Goal: Register for event/course

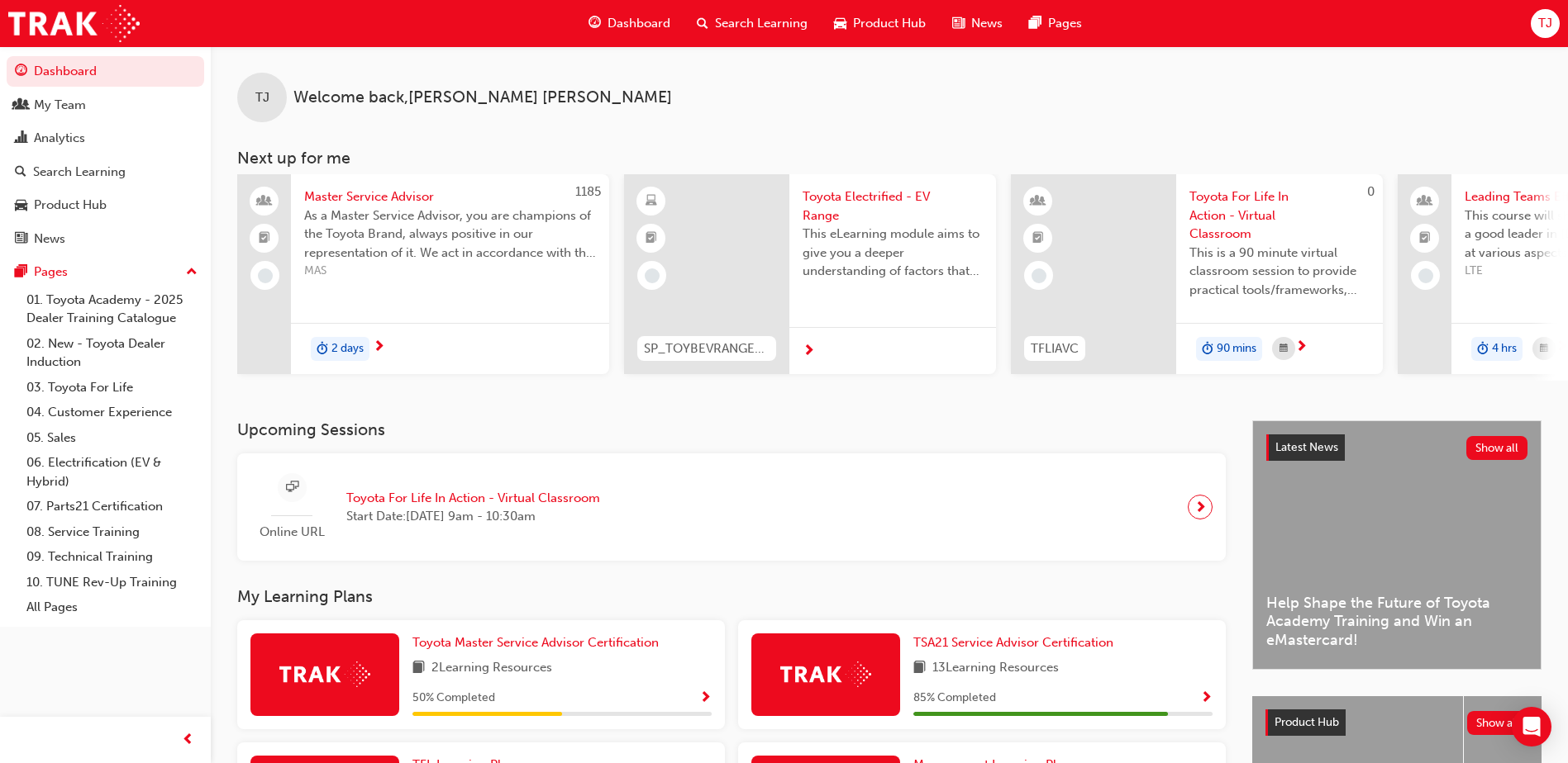
click at [511, 503] on span "Toyota For Life In Action - Virtual Classroom" at bounding box center [473, 498] width 254 height 19
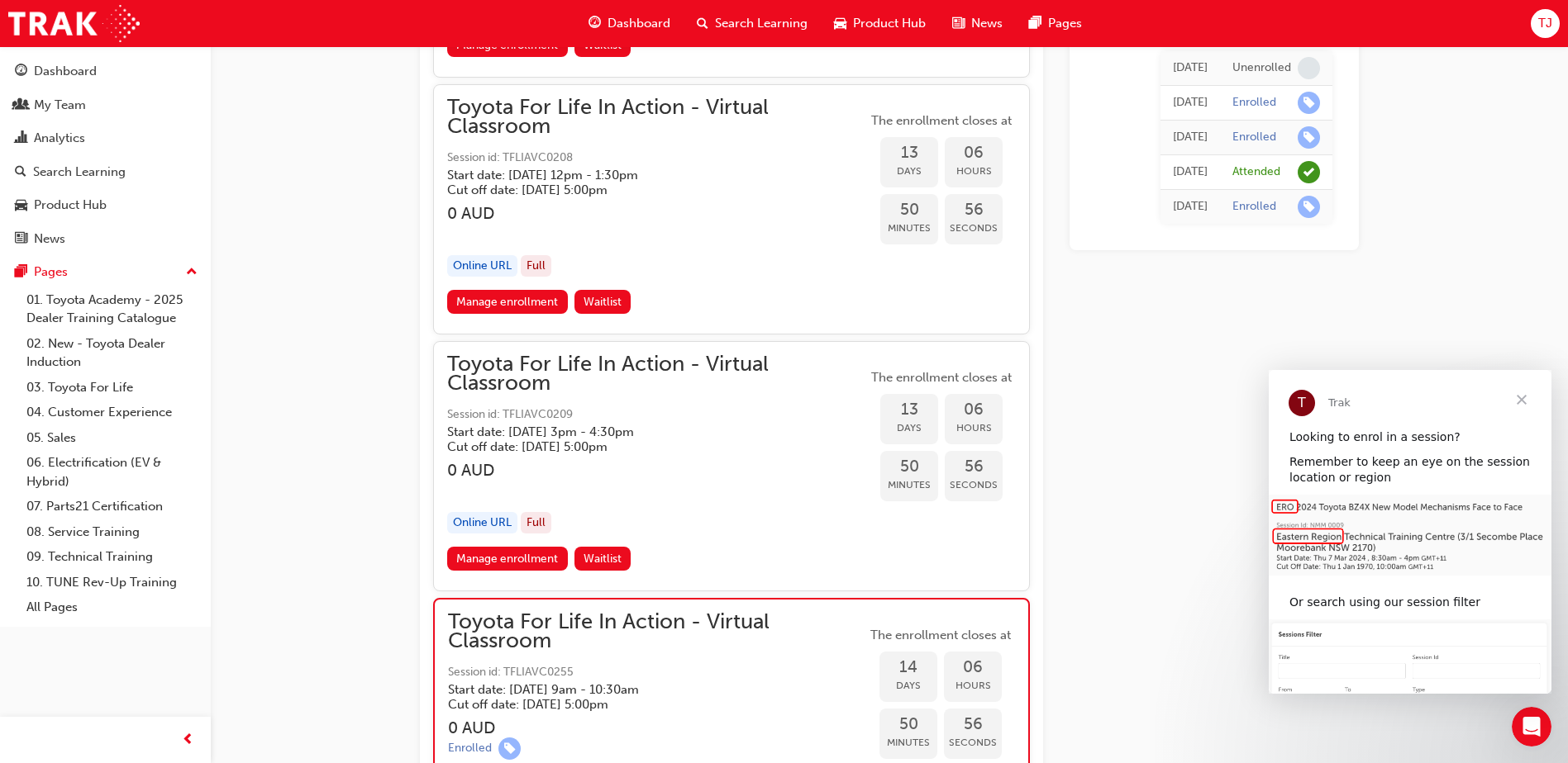
scroll to position [7623, 0]
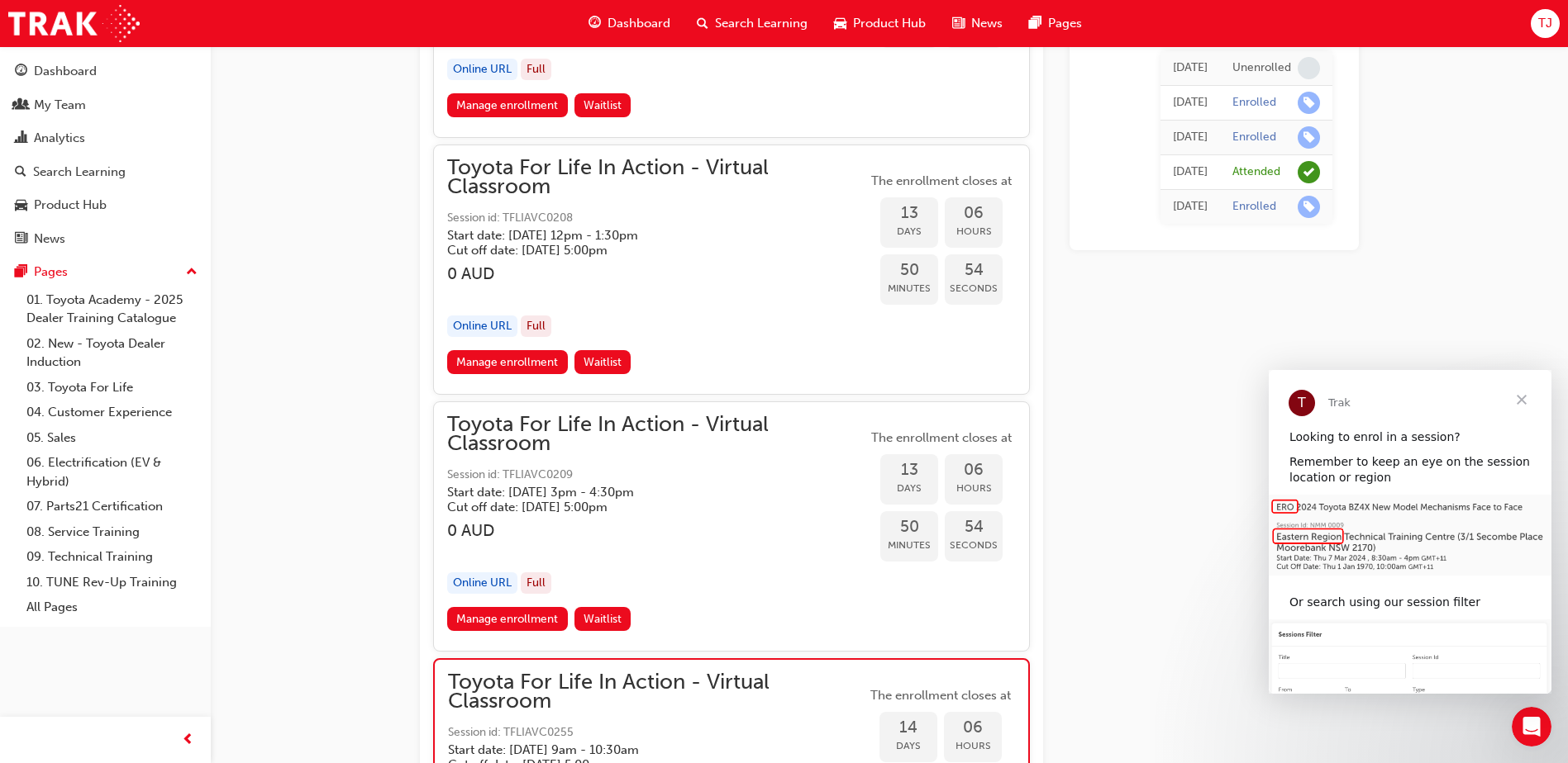
click at [1519, 400] on span "Close" at bounding box center [1521, 400] width 60 height 60
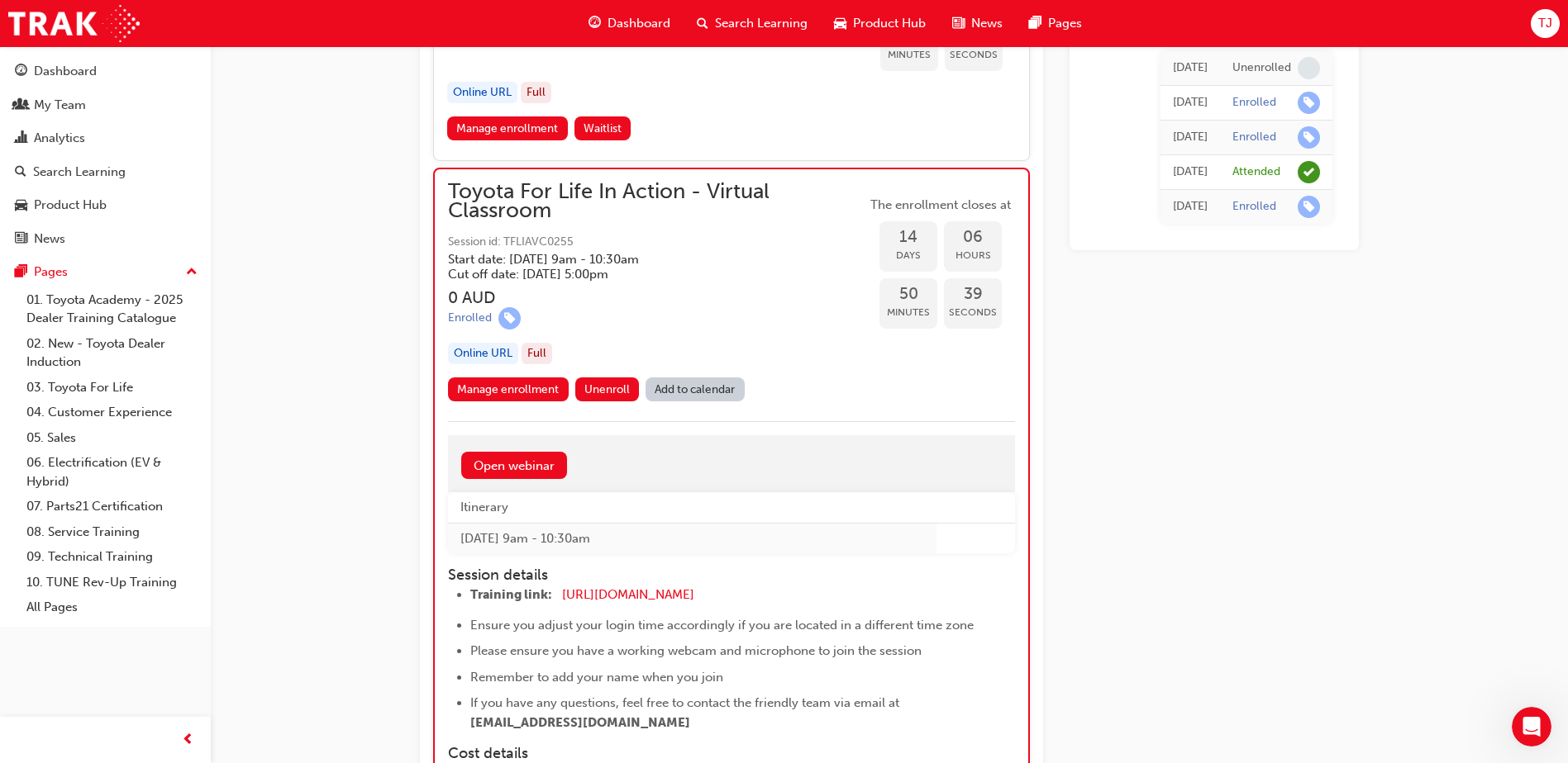
scroll to position [8119, 0]
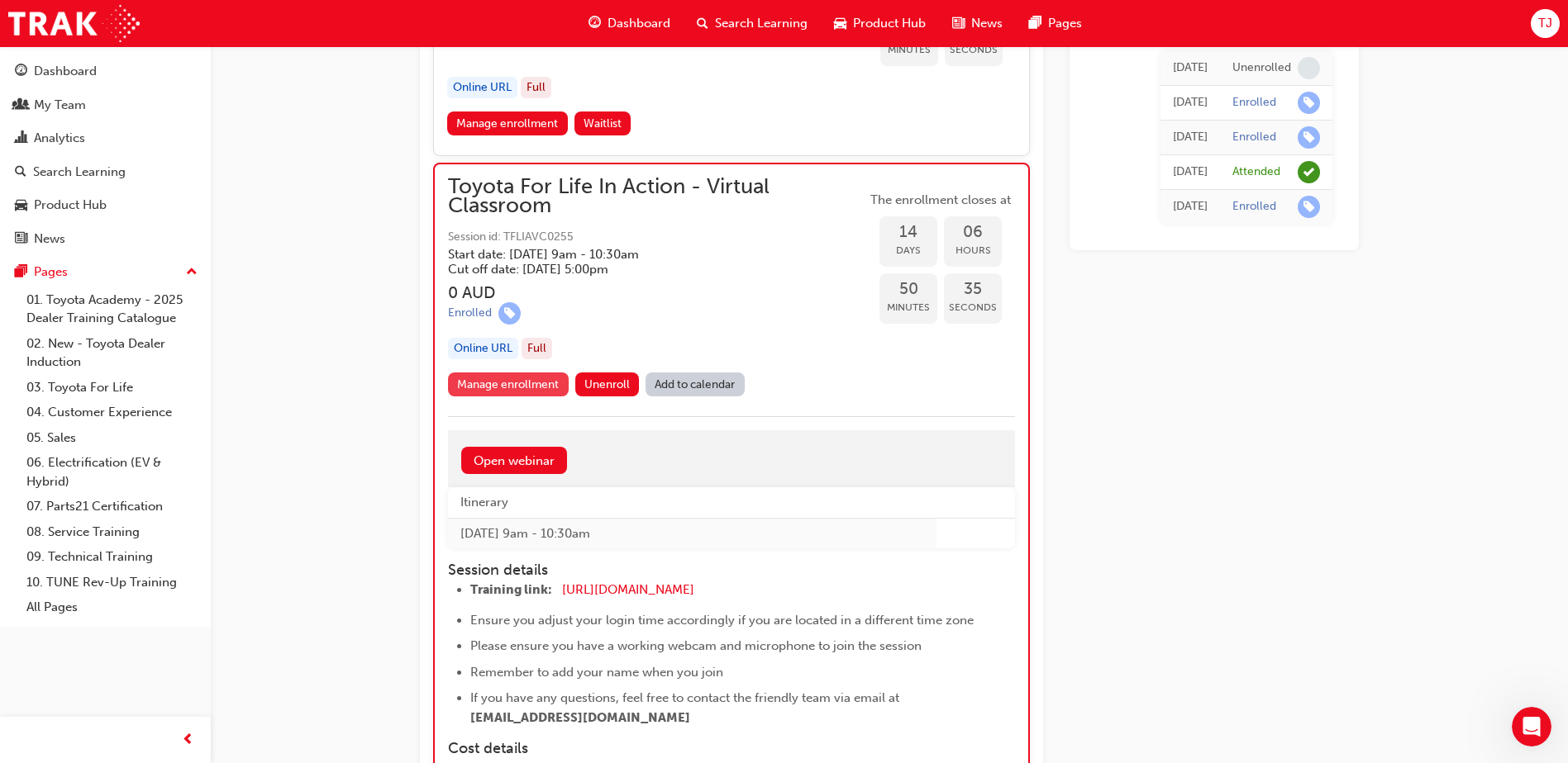
click at [517, 387] on link "Manage enrollment" at bounding box center [508, 384] width 120 height 24
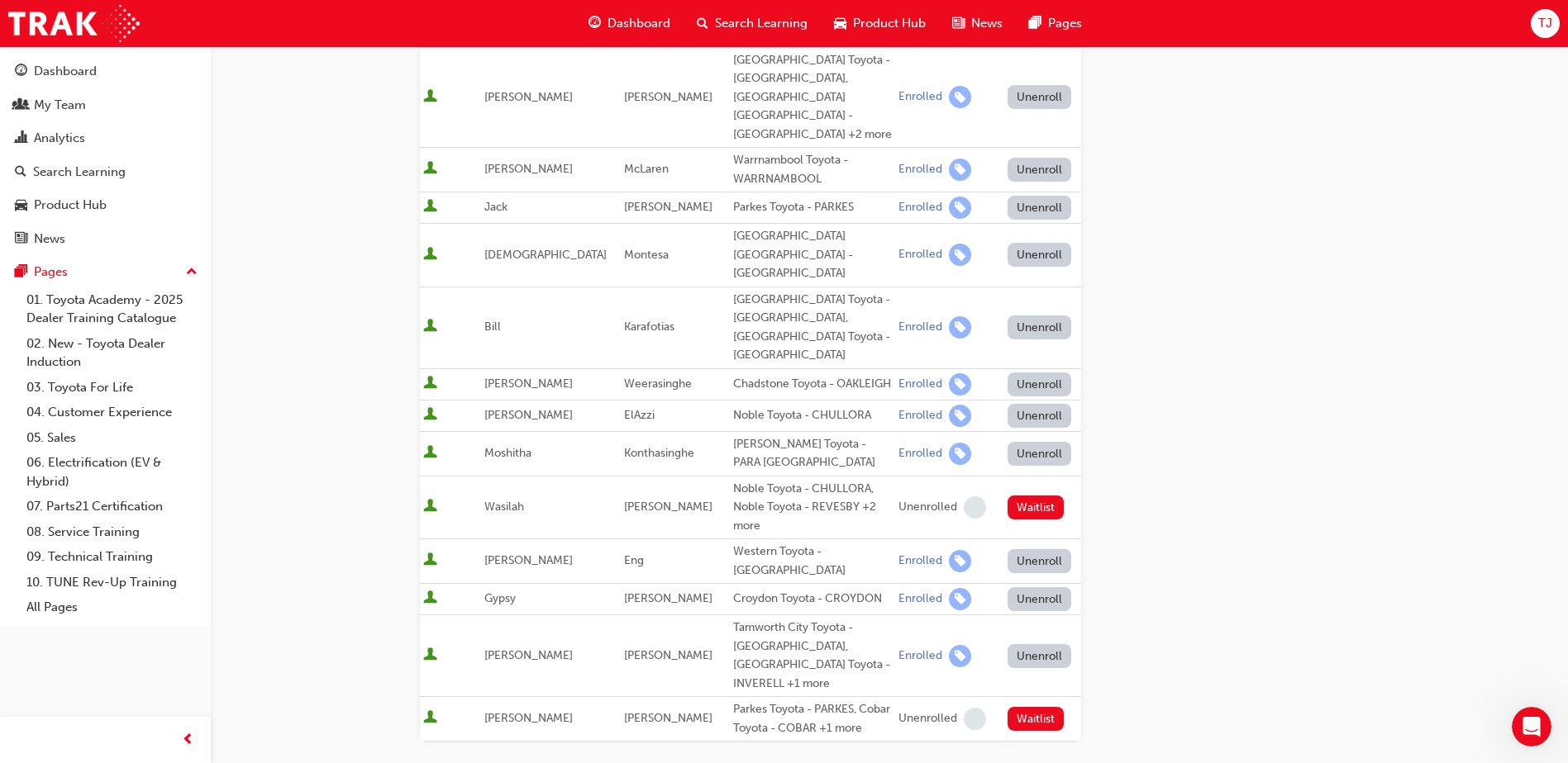
scroll to position [578, 0]
click at [1027, 643] on button "Unenroll" at bounding box center [1039, 655] width 64 height 24
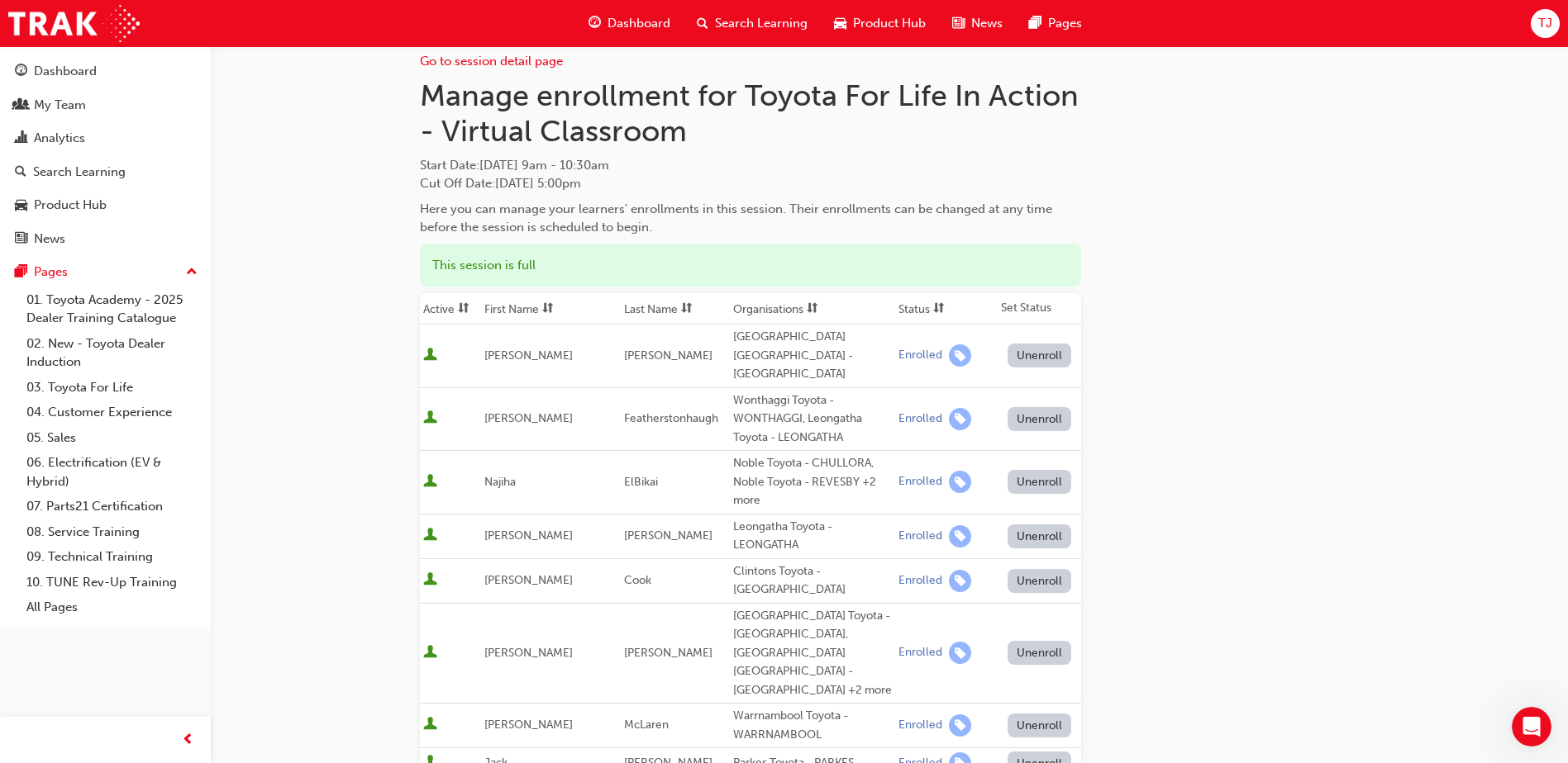
scroll to position [0, 0]
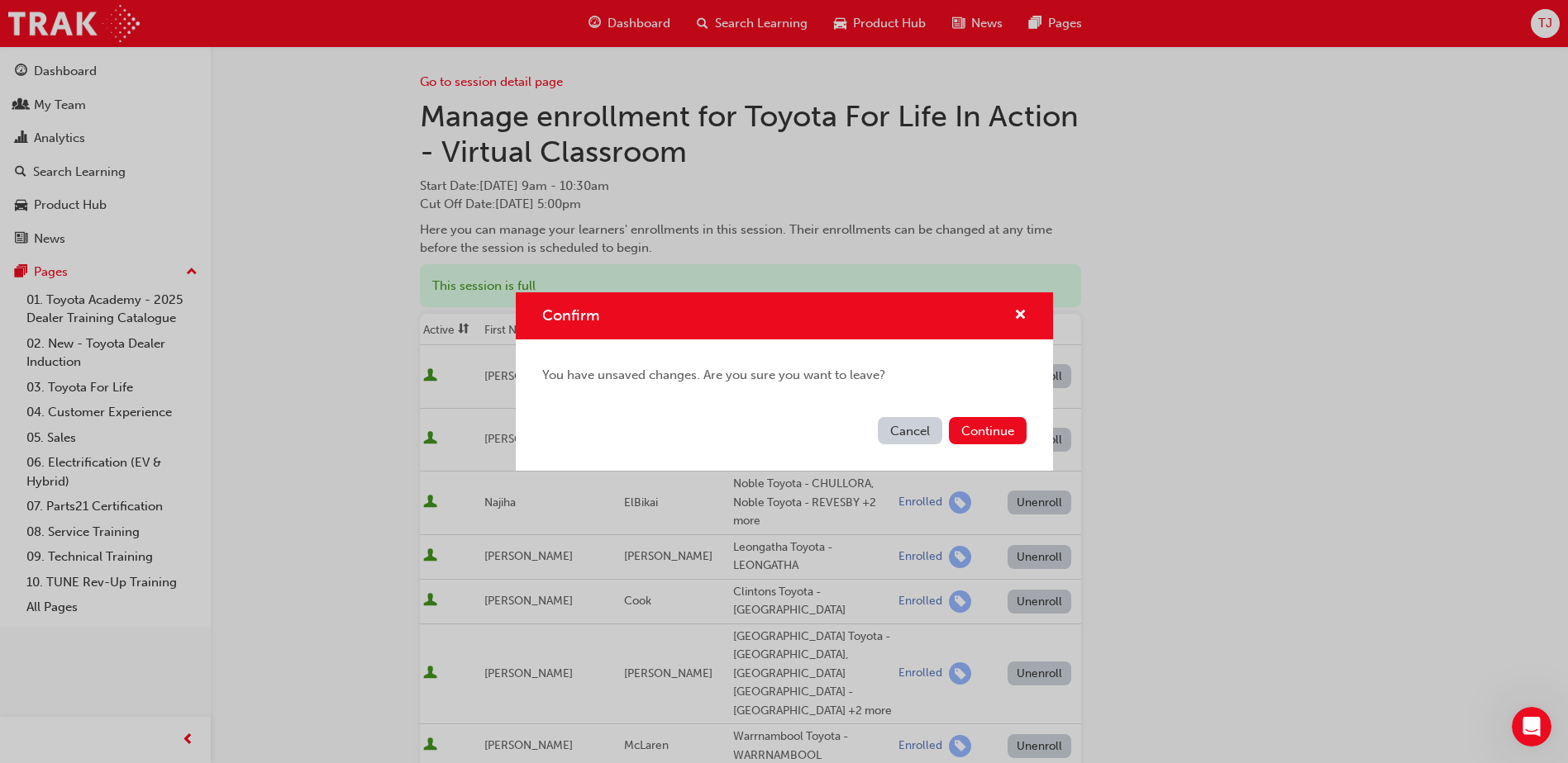
click at [898, 424] on button "Cancel" at bounding box center [909, 430] width 64 height 27
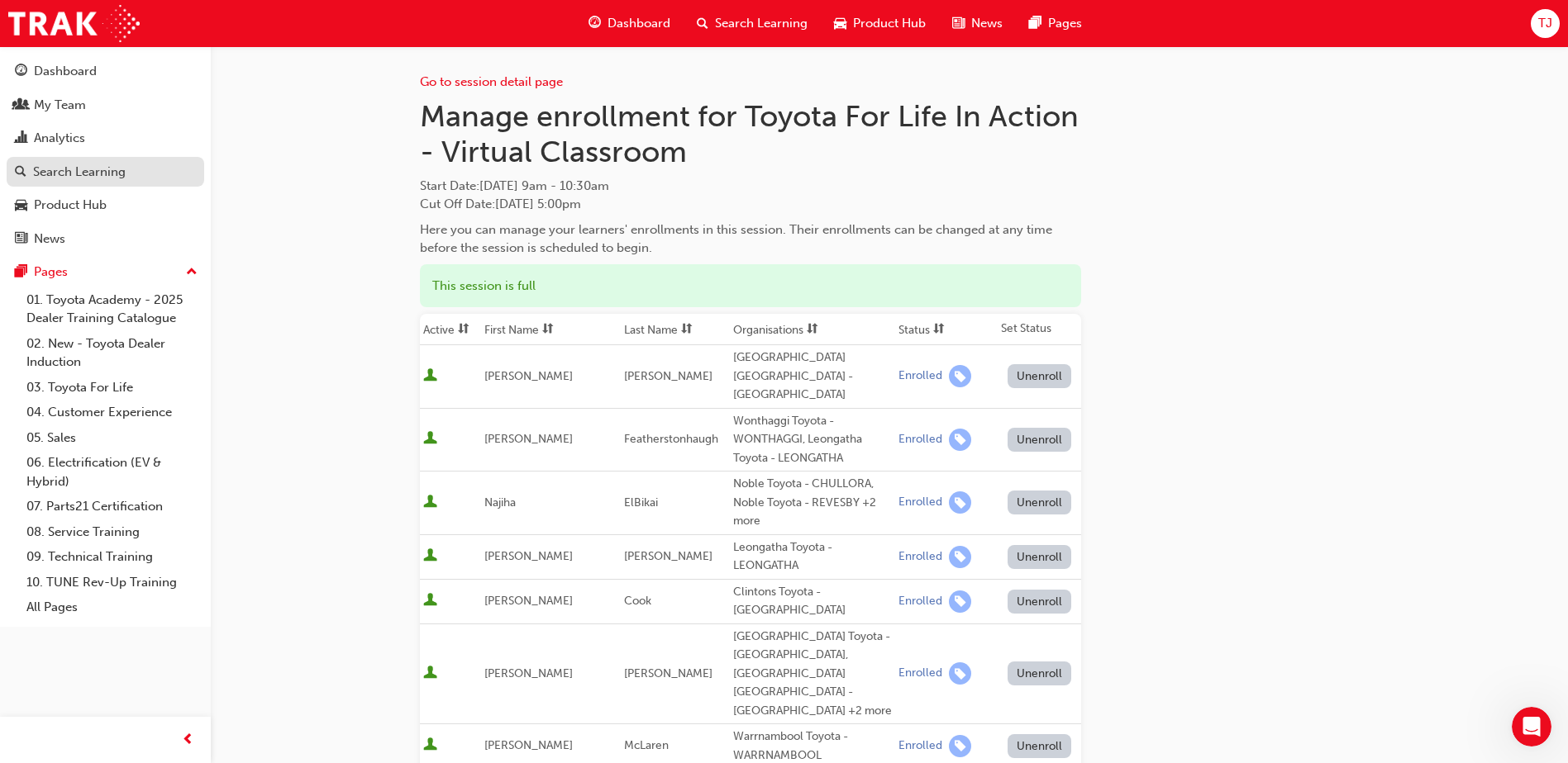
click at [77, 177] on div "Search Learning" at bounding box center [78, 172] width 92 height 19
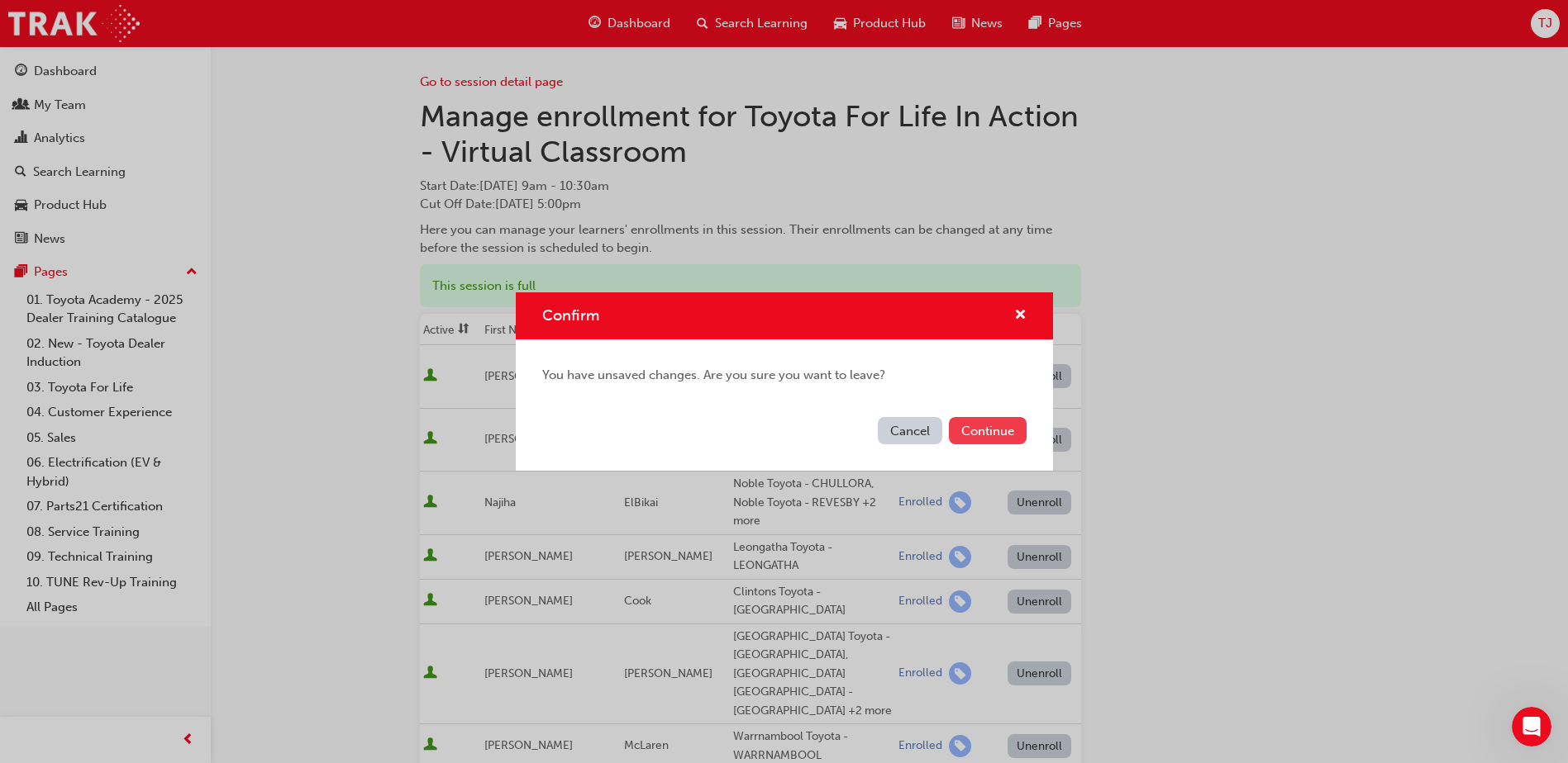
click at [980, 443] on button "Continue" at bounding box center [987, 430] width 77 height 27
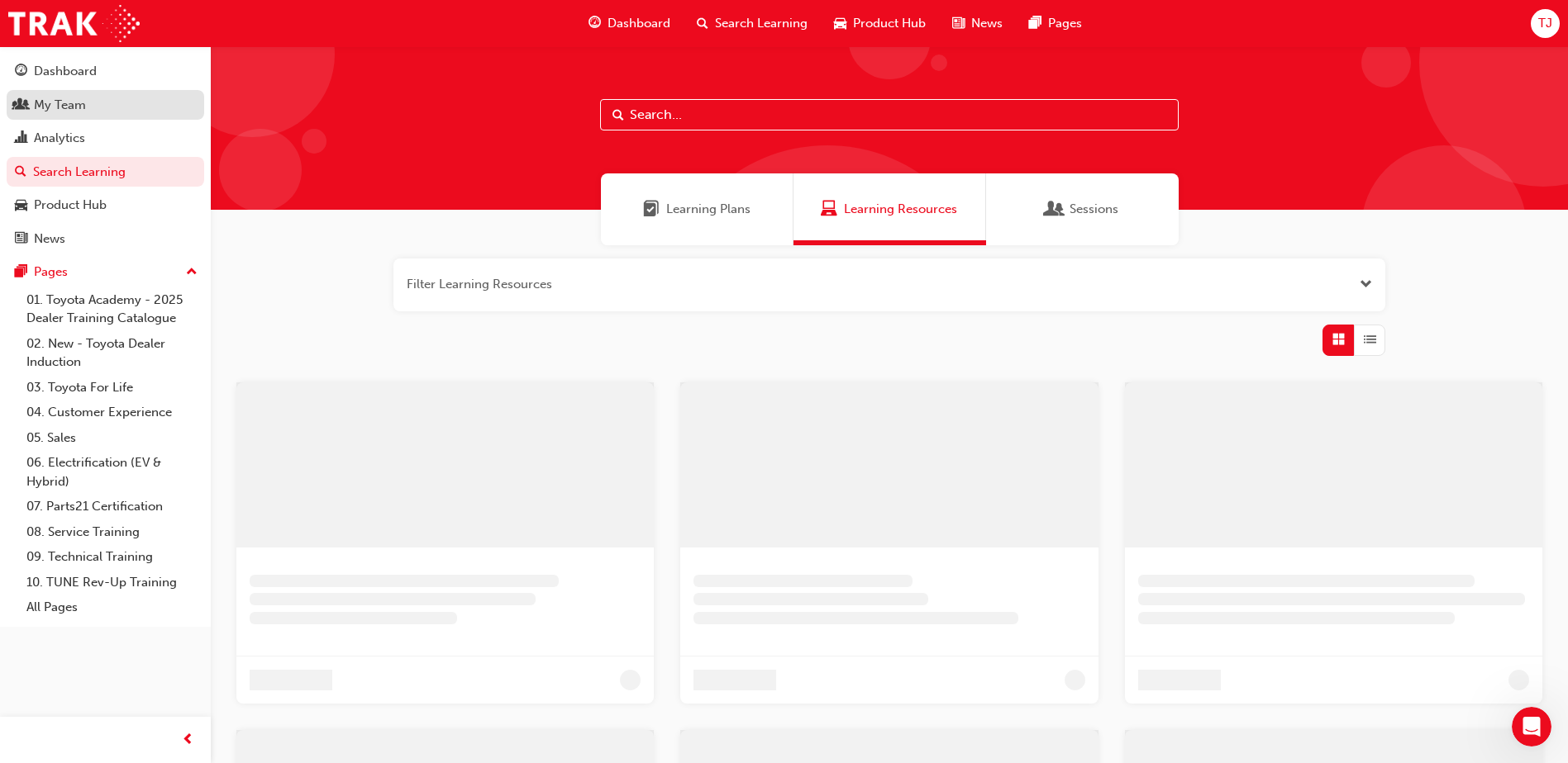
click at [101, 90] on link "My Team" at bounding box center [105, 105] width 198 height 31
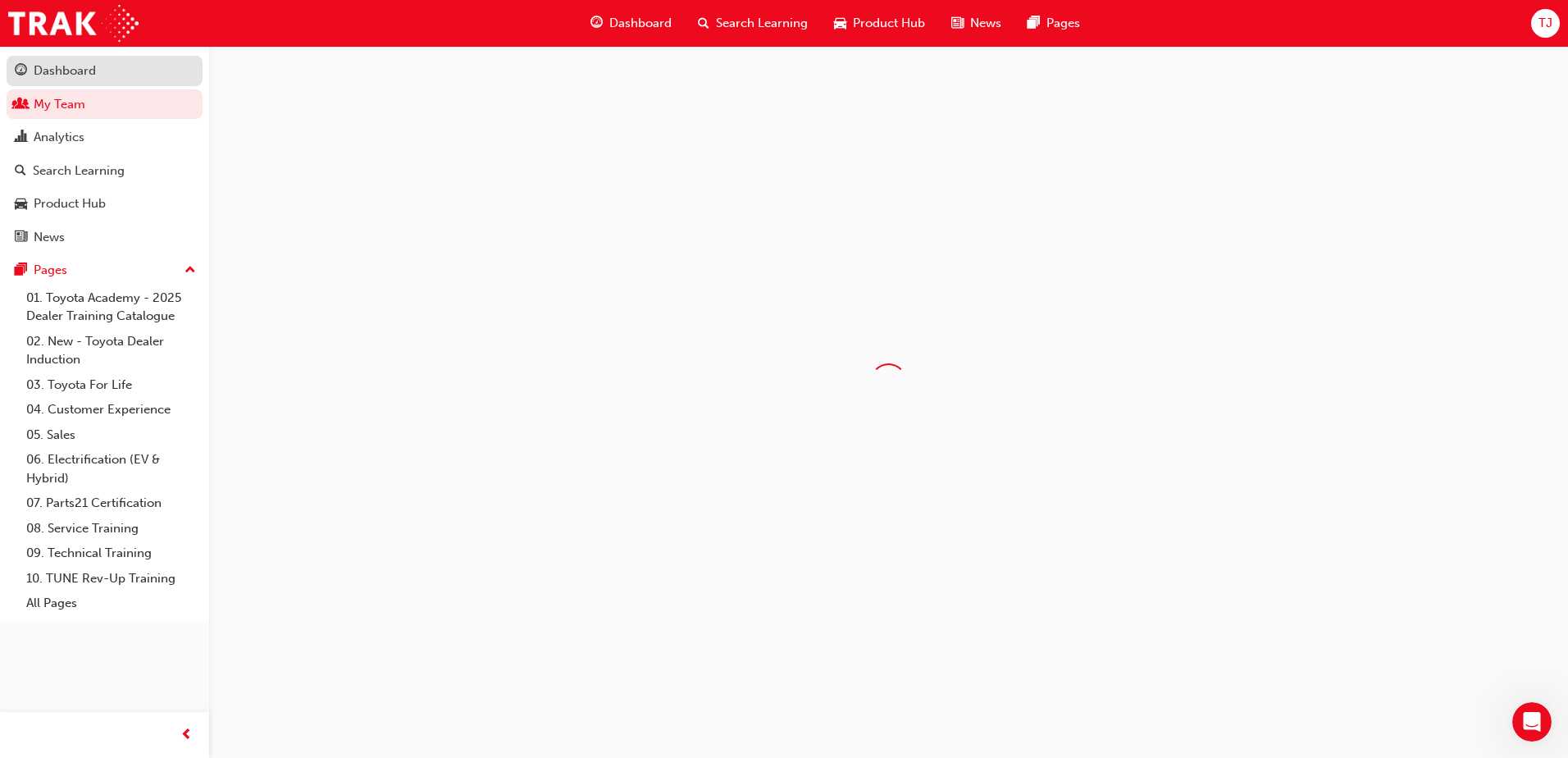
click at [89, 69] on div "Dashboard" at bounding box center [64, 70] width 62 height 19
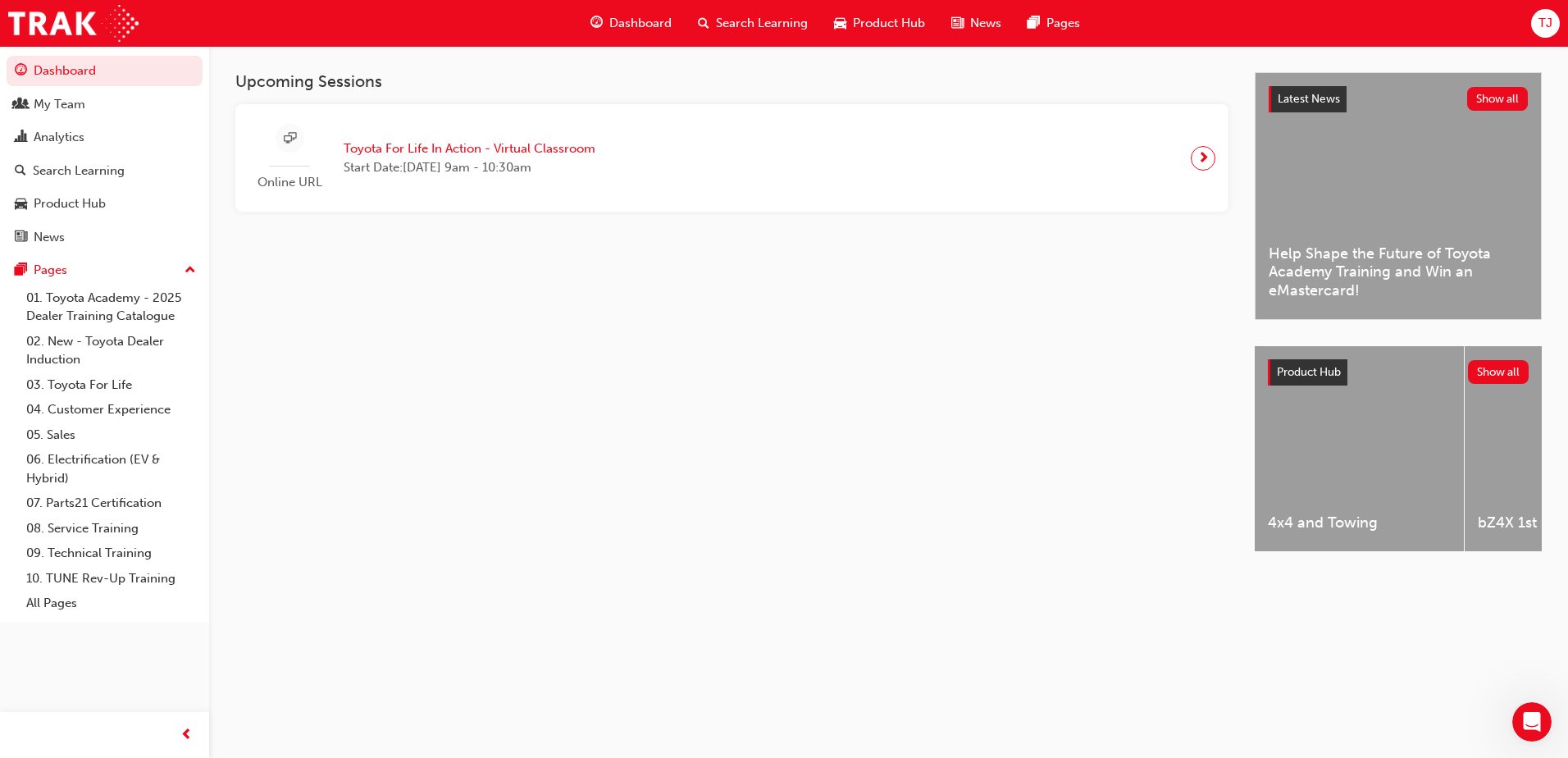
click at [645, 16] on span "Dashboard" at bounding box center [640, 23] width 62 height 19
click at [730, 11] on div "Search Learning" at bounding box center [752, 23] width 136 height 33
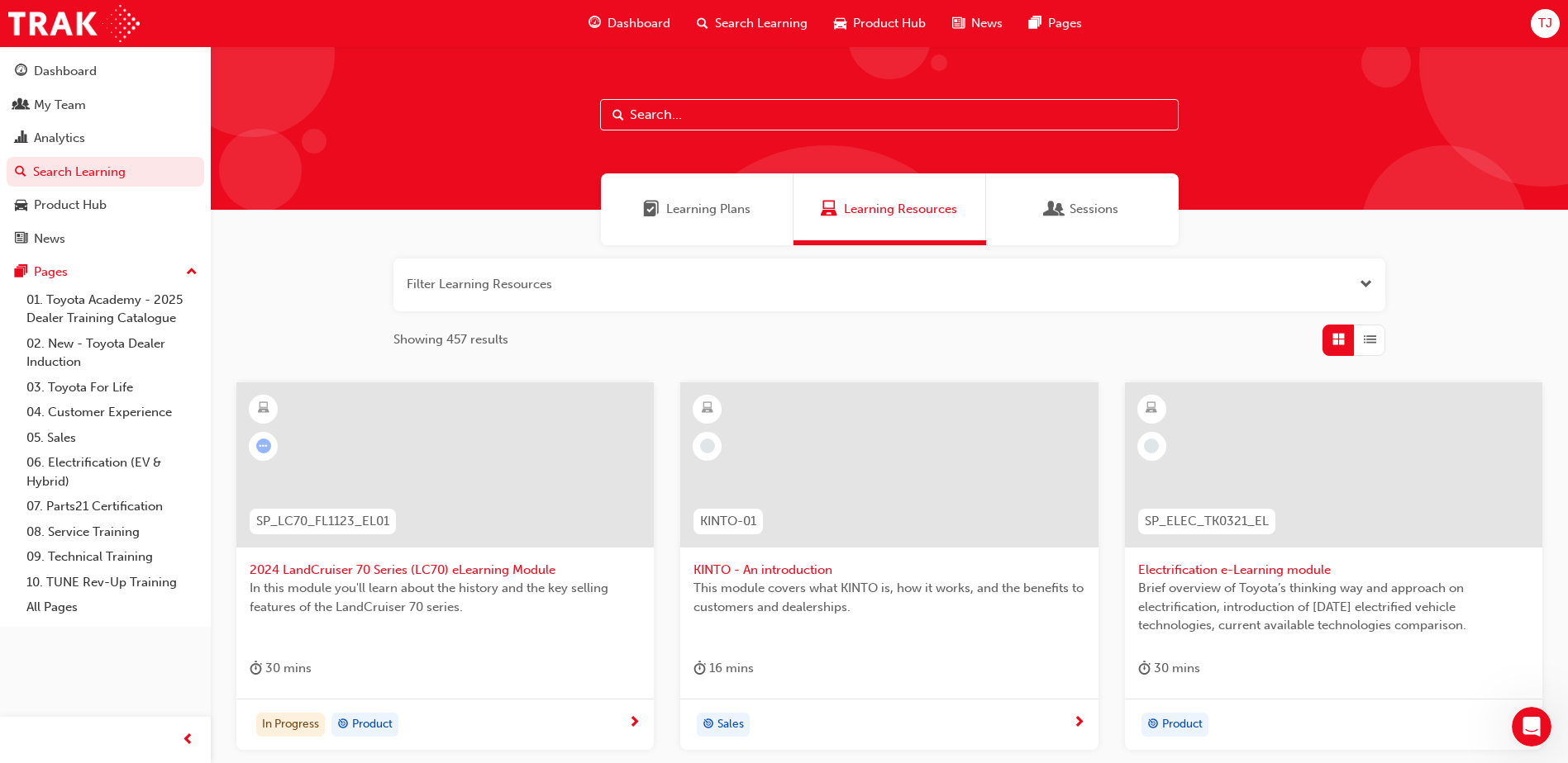
click at [743, 107] on input "text" at bounding box center [889, 115] width 579 height 32
type input "TFL"
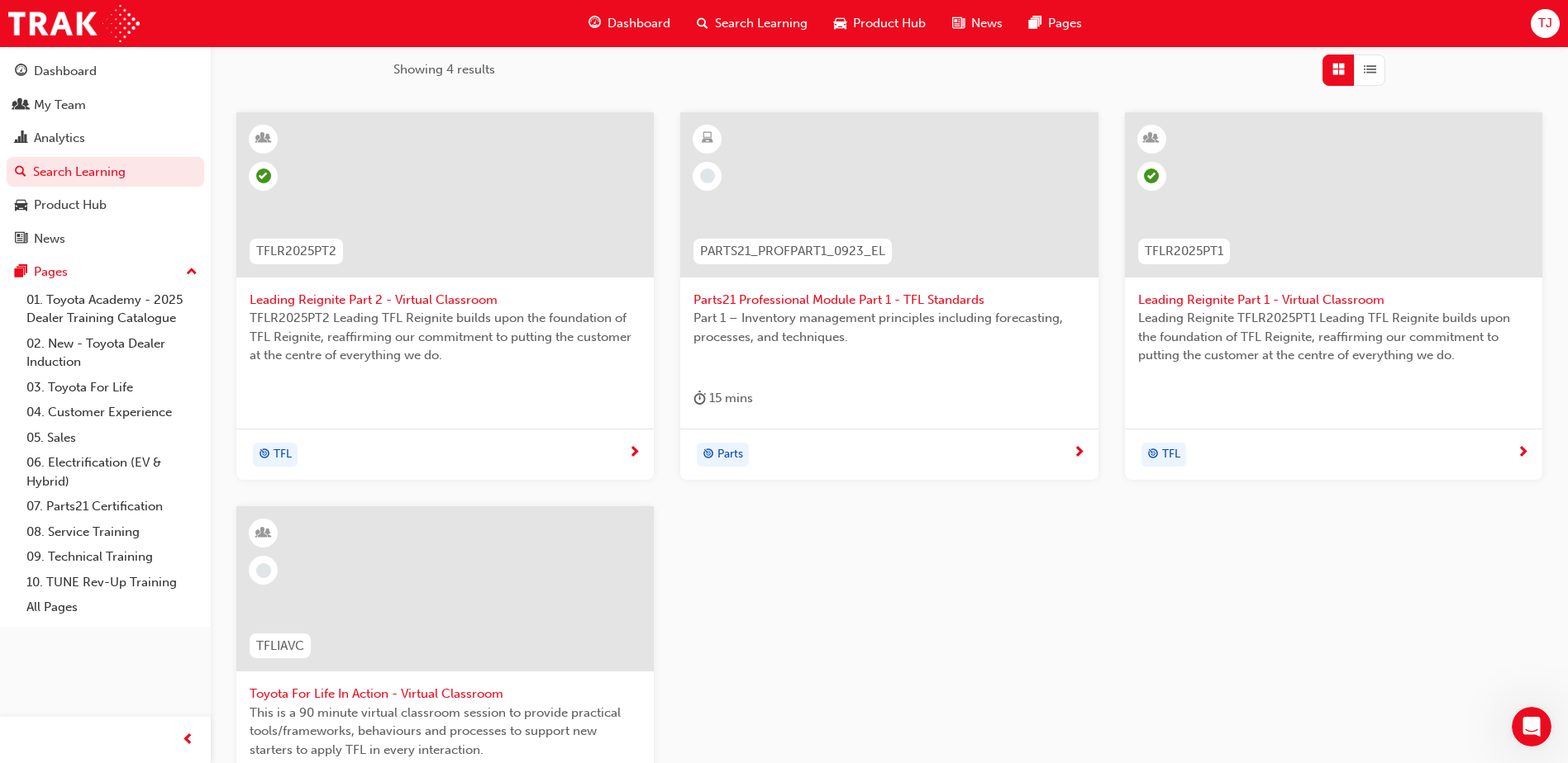
scroll to position [248, 0]
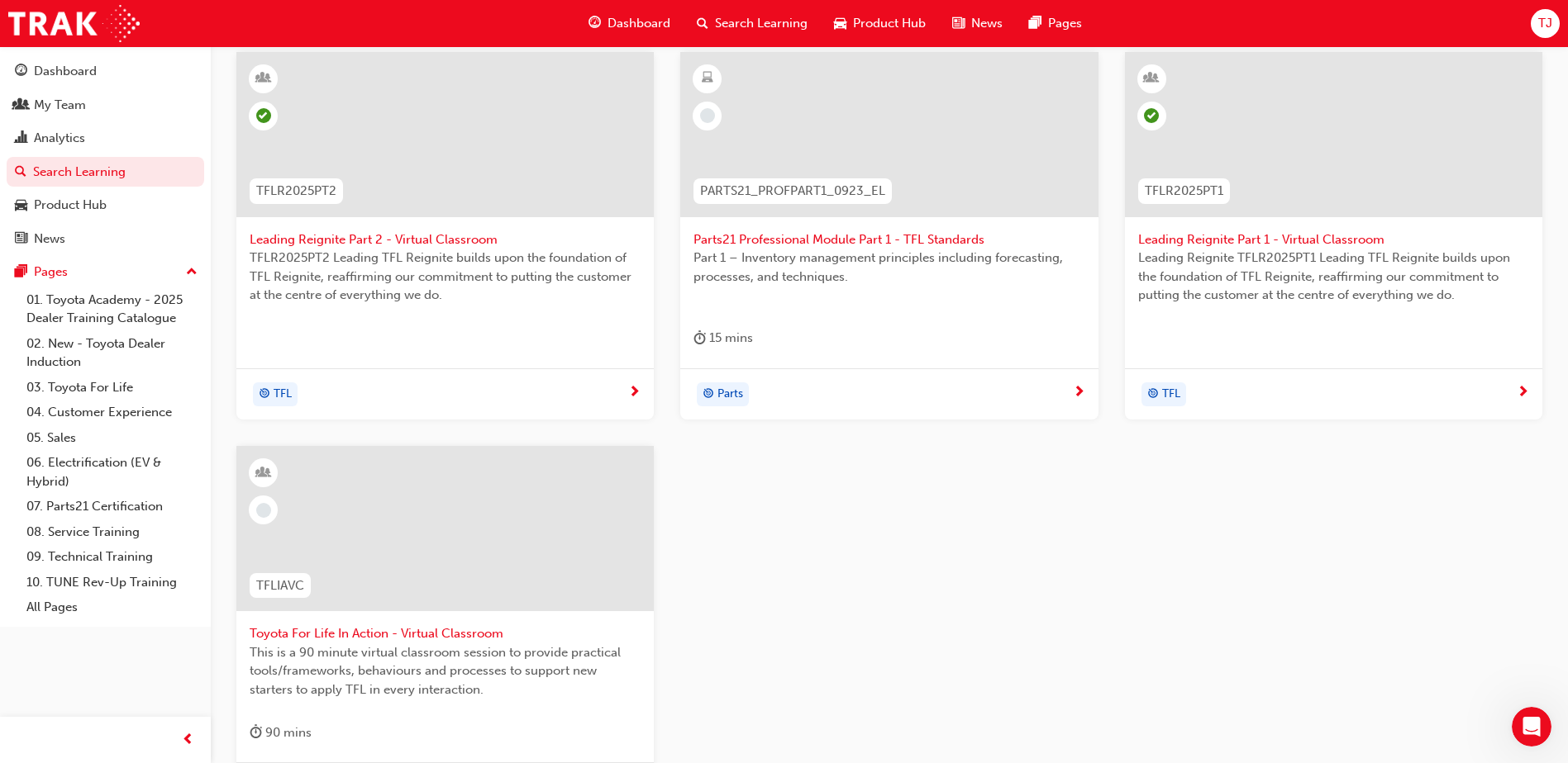
click at [452, 630] on span "Toyota For Life In Action - Virtual Classroom" at bounding box center [444, 633] width 391 height 19
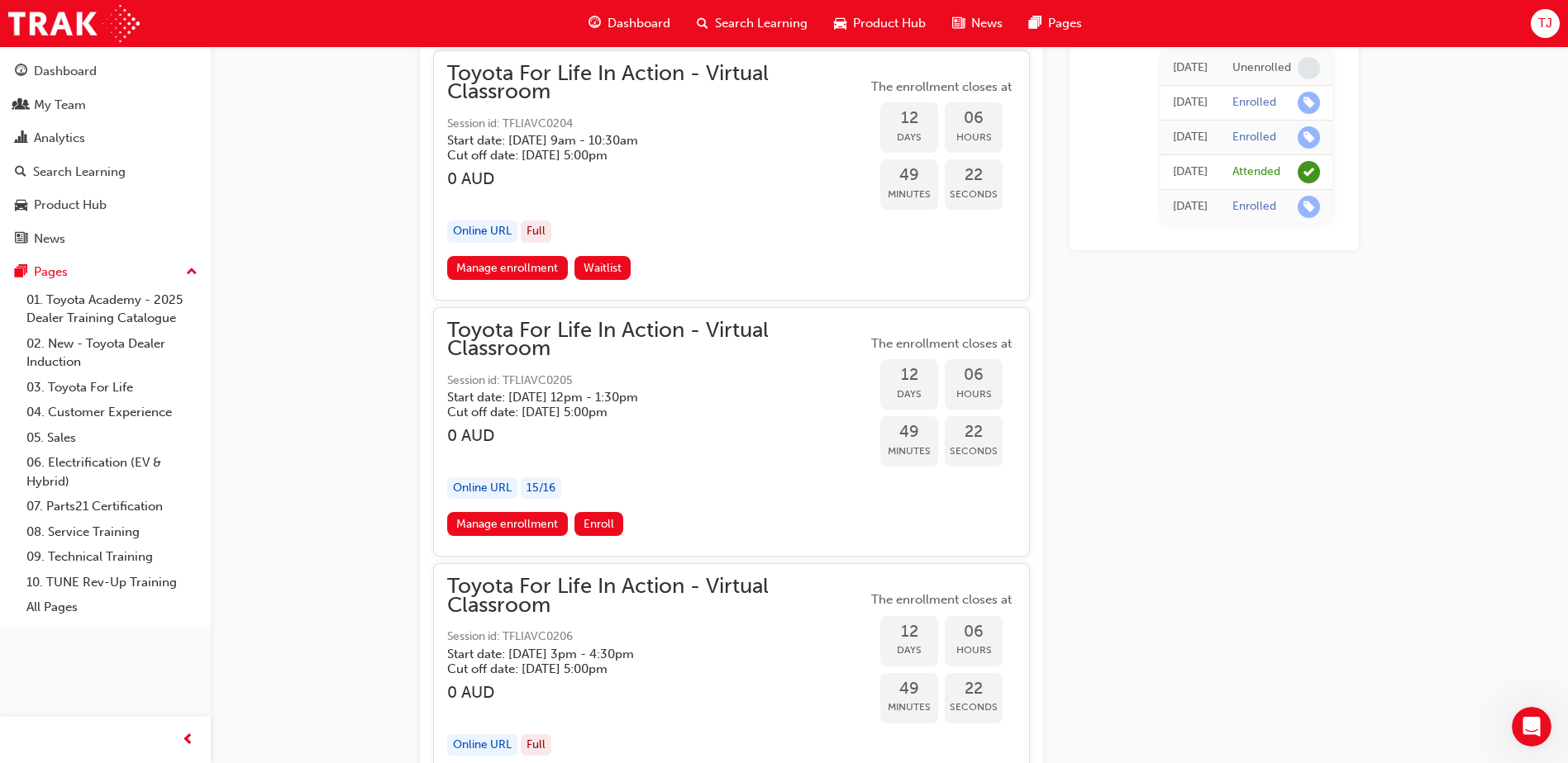
scroll to position [6689, 0]
click at [595, 525] on span "Enroll" at bounding box center [598, 525] width 31 height 14
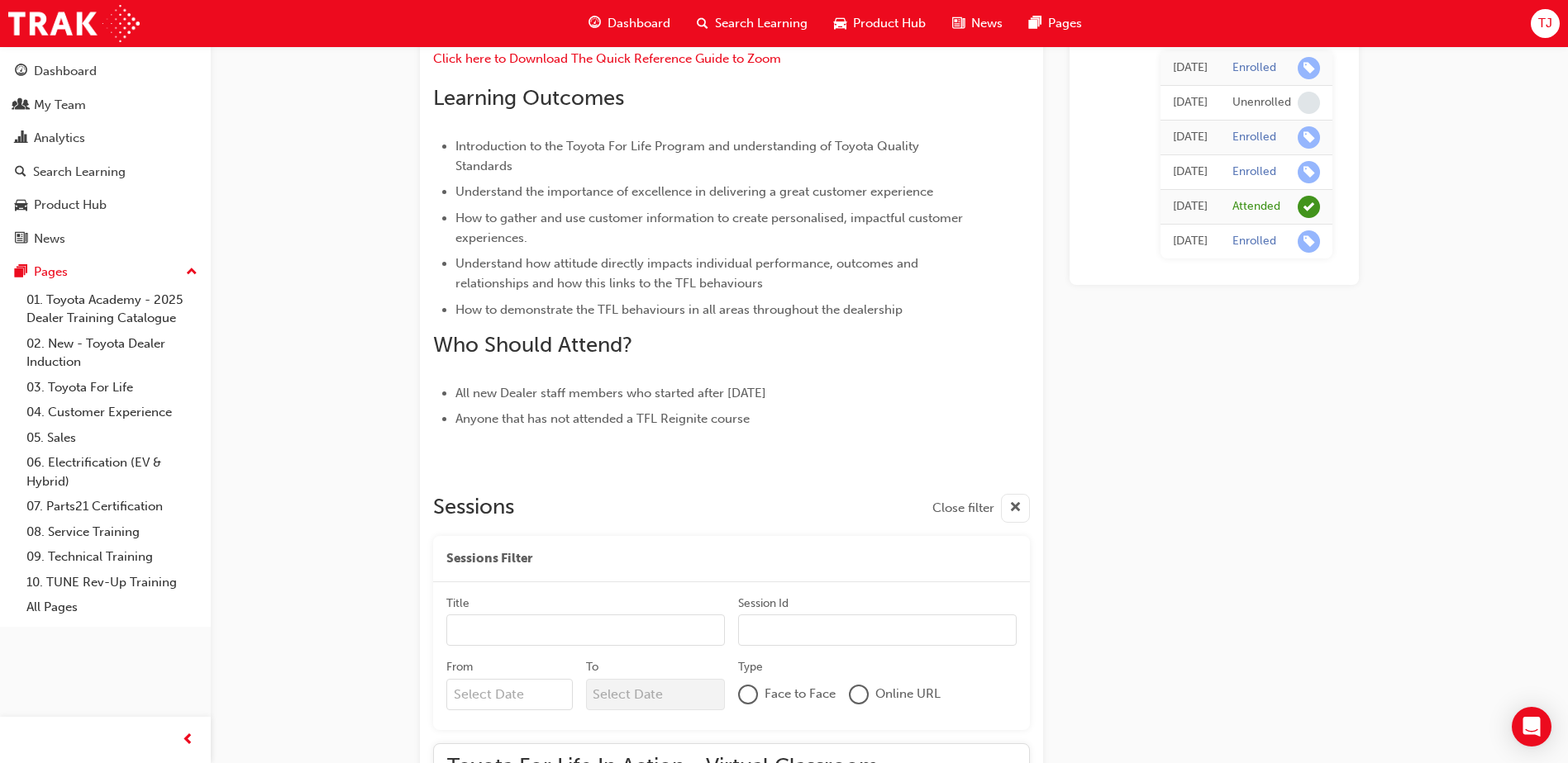
scroll to position [760, 0]
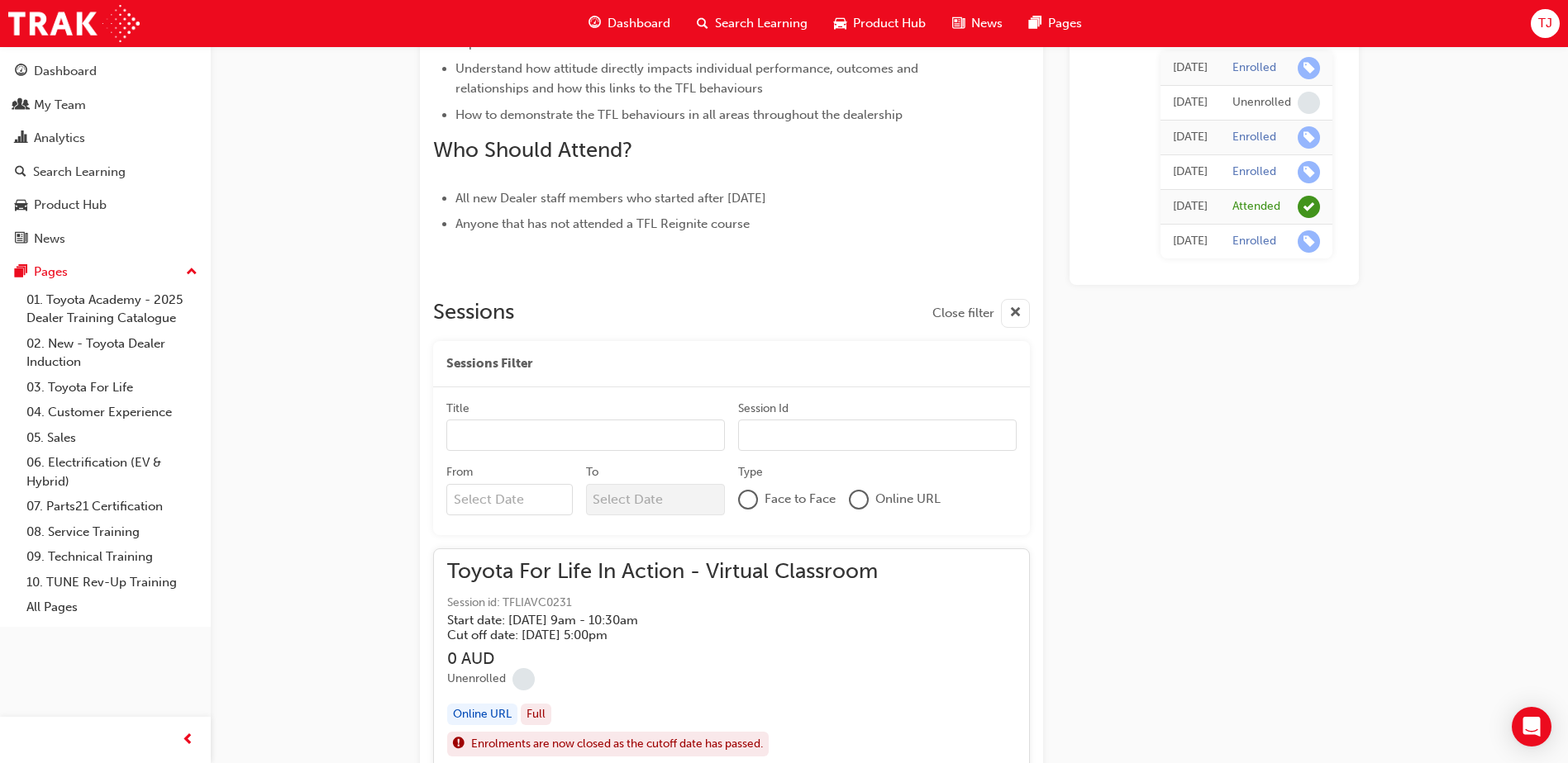
click at [632, 445] on input "Title" at bounding box center [585, 436] width 278 height 32
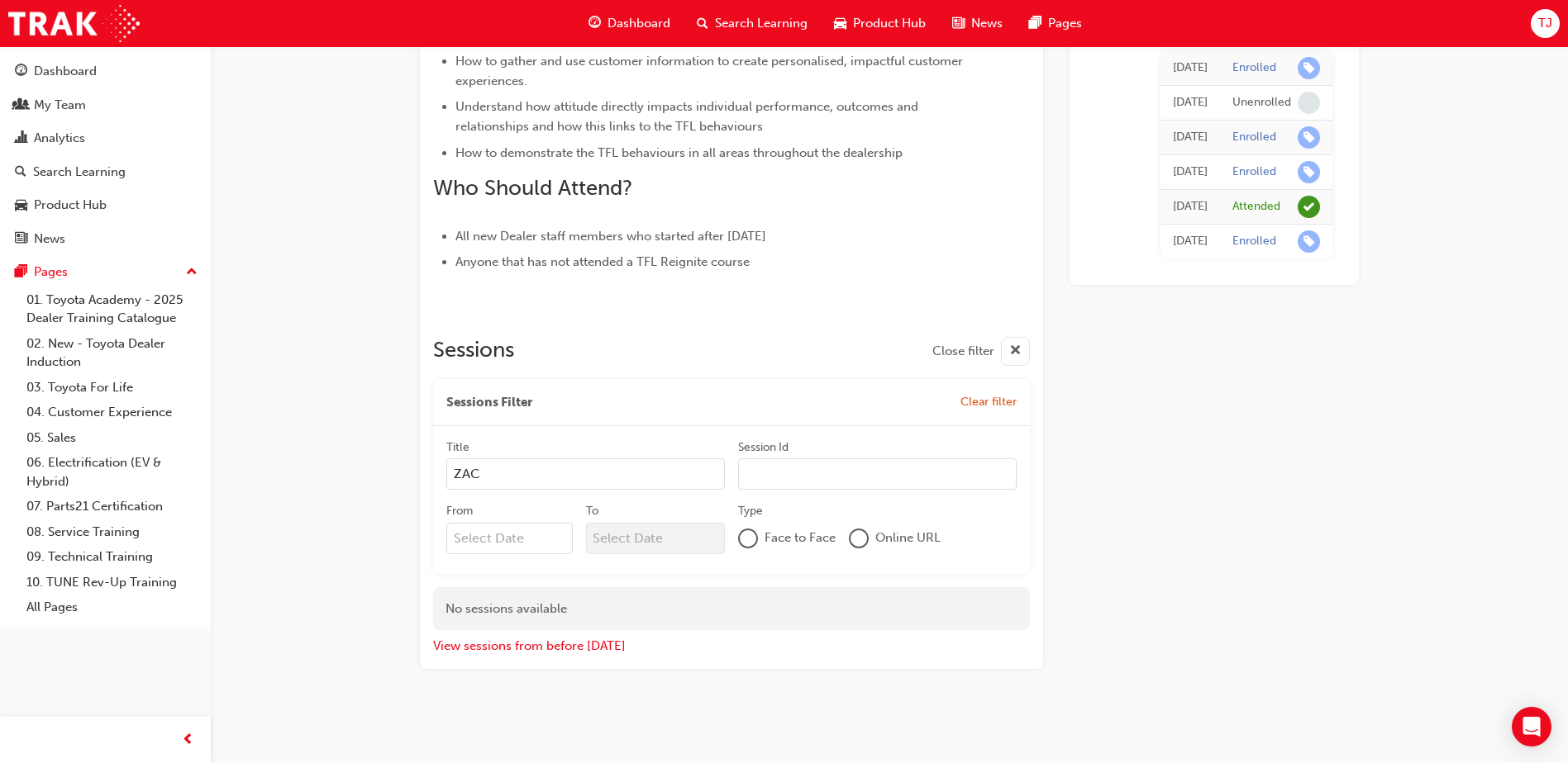
scroll to position [723, 0]
type input "Z"
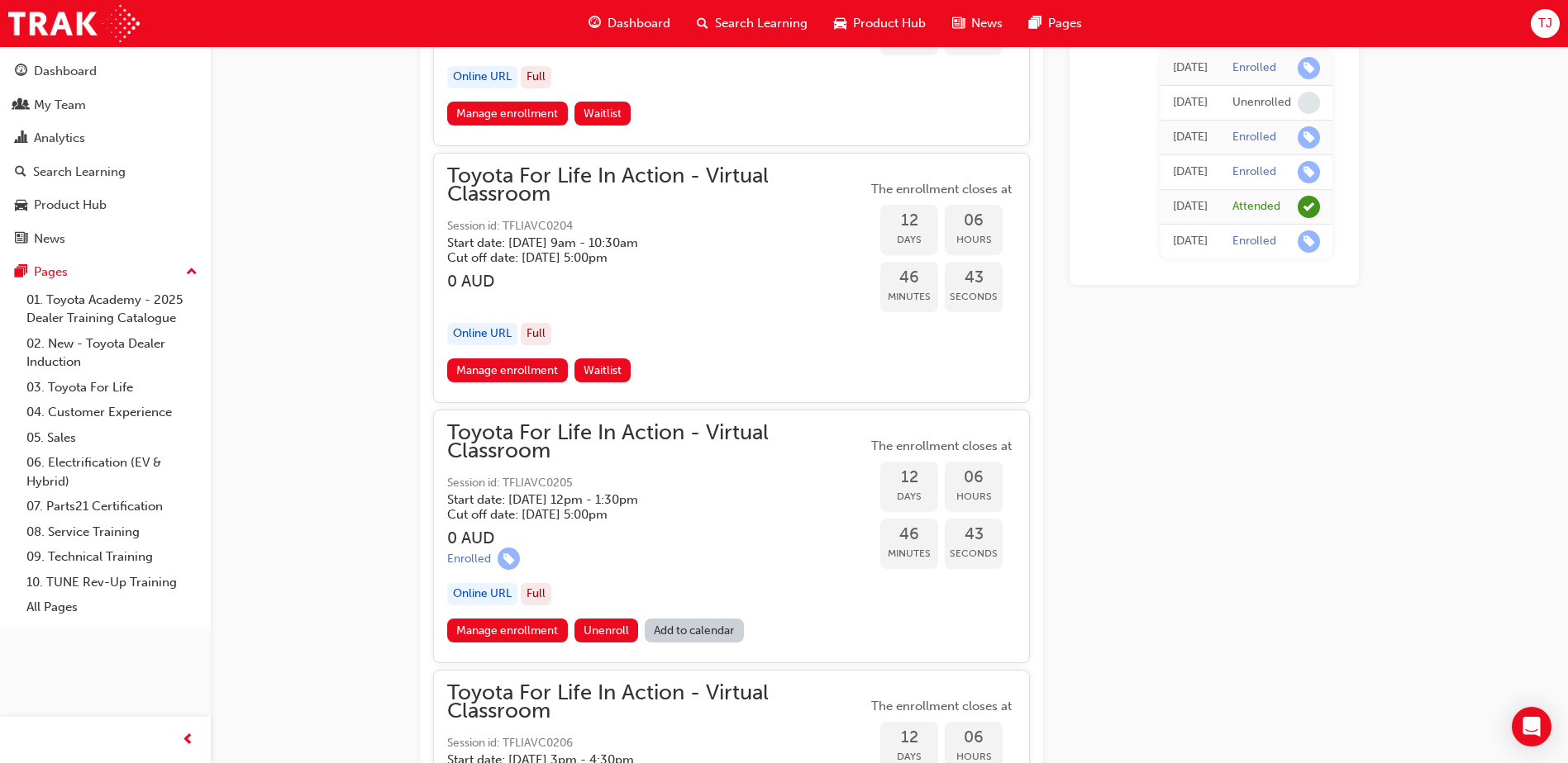
scroll to position [6689, 0]
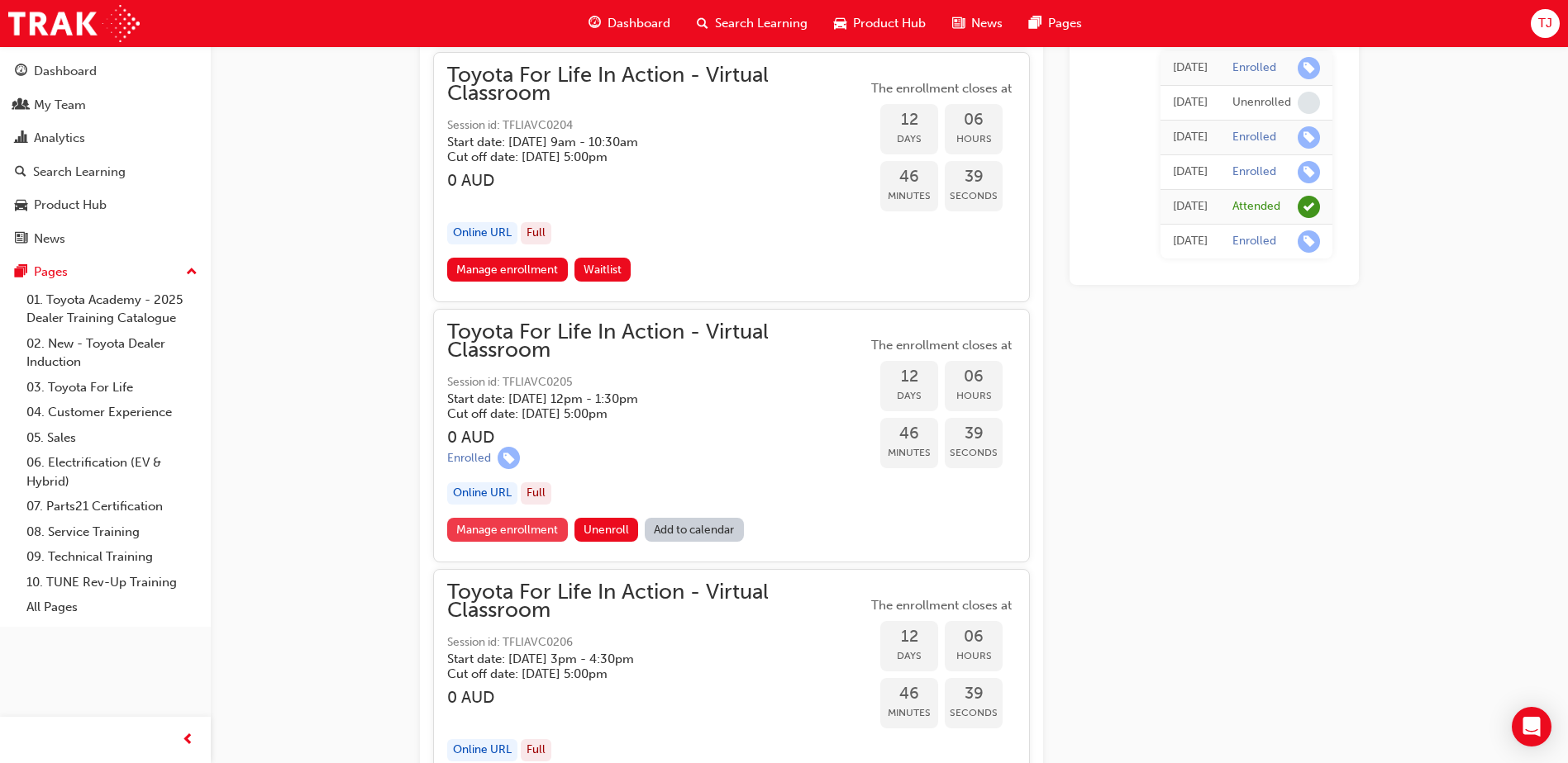
click at [515, 529] on link "Manage enrollment" at bounding box center [507, 530] width 120 height 24
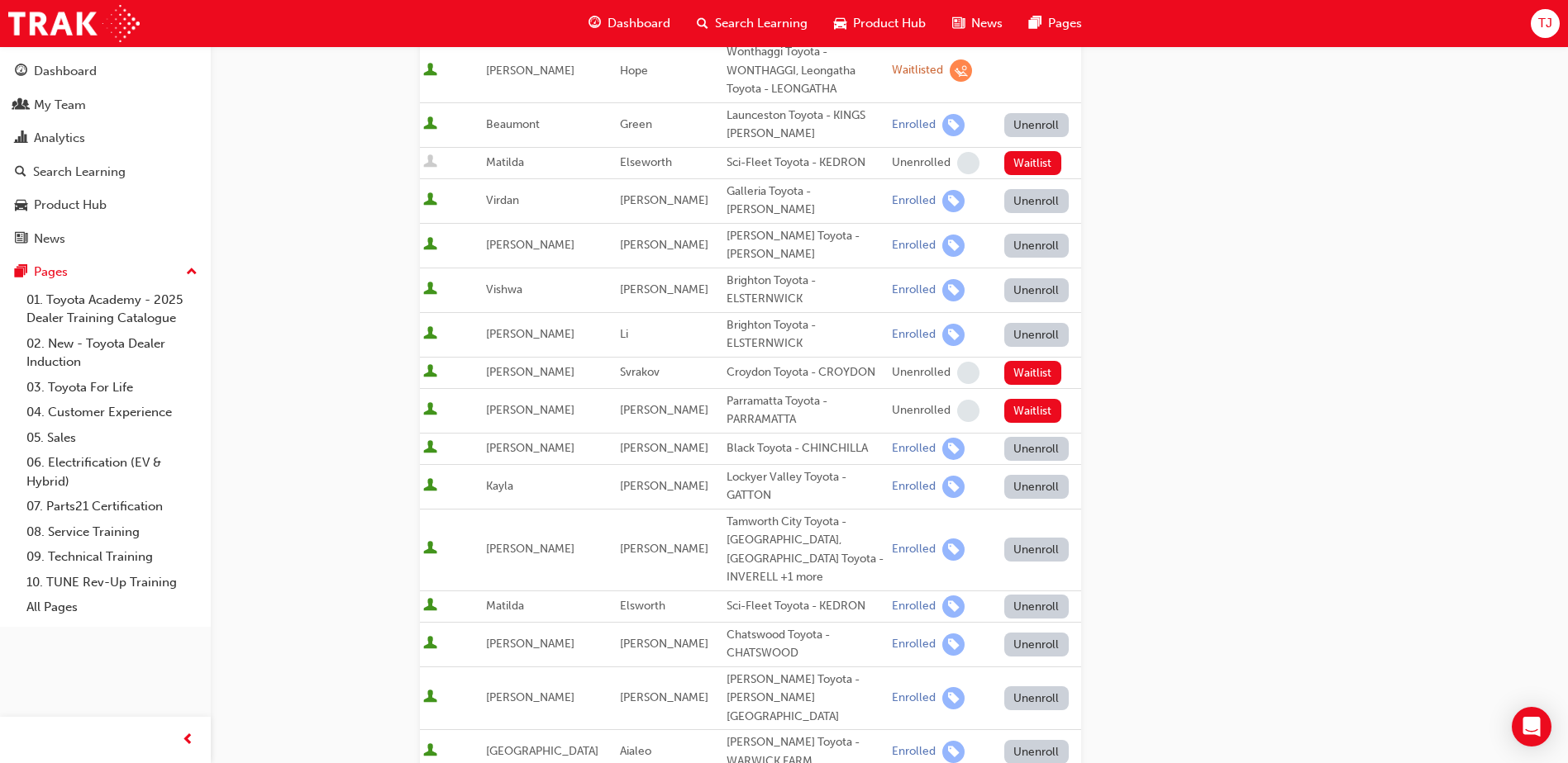
scroll to position [413, 0]
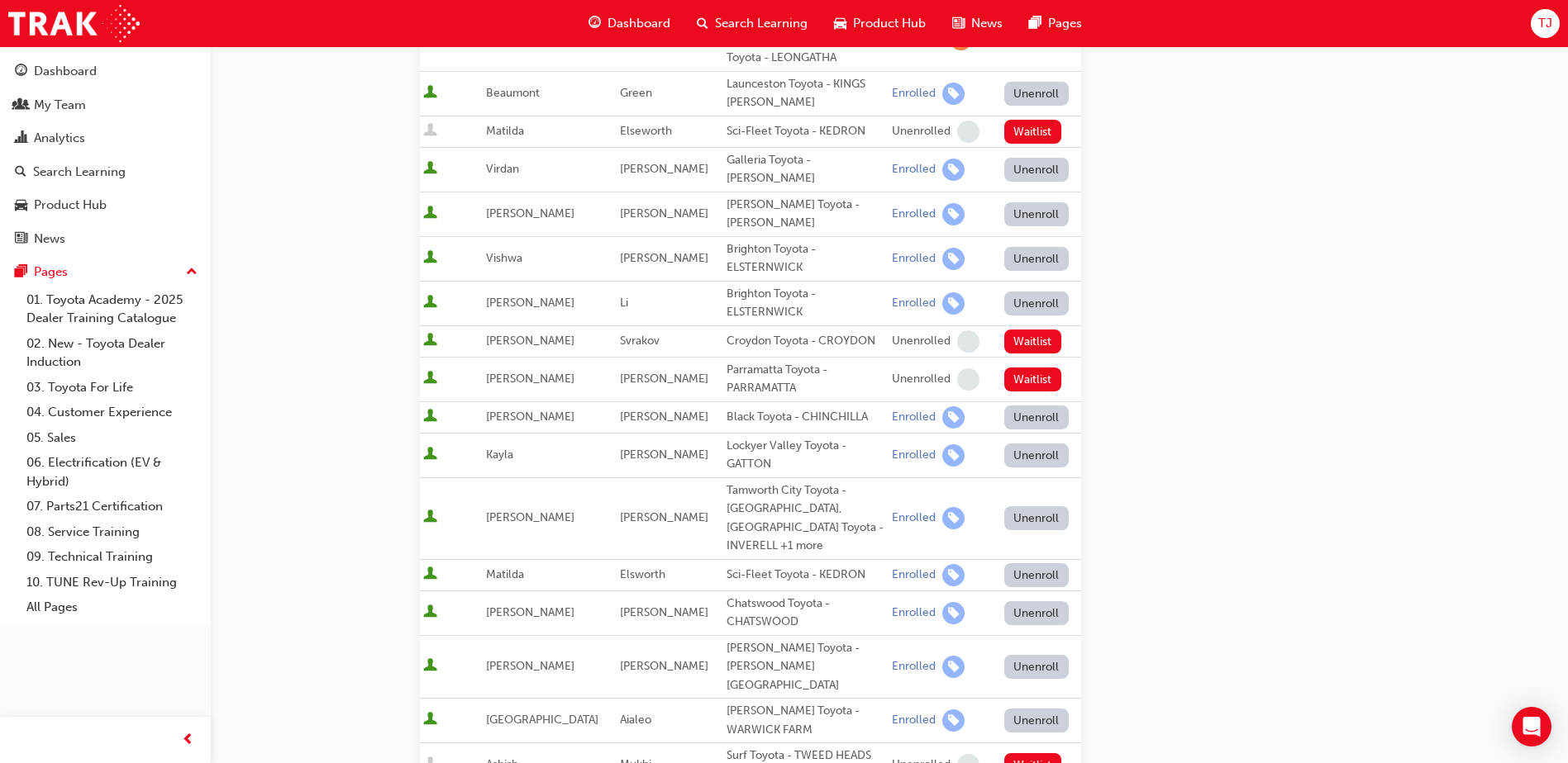
click at [635, 502] on td "[PERSON_NAME]" at bounding box center [669, 519] width 106 height 82
click at [770, 492] on div "Tamworth City Toyota - [GEOGRAPHIC_DATA], [GEOGRAPHIC_DATA] Toyota - INVERELL +…" at bounding box center [805, 519] width 159 height 75
click at [458, 507] on div at bounding box center [451, 519] width 56 height 22
click at [527, 493] on td "[PERSON_NAME]" at bounding box center [549, 519] width 133 height 82
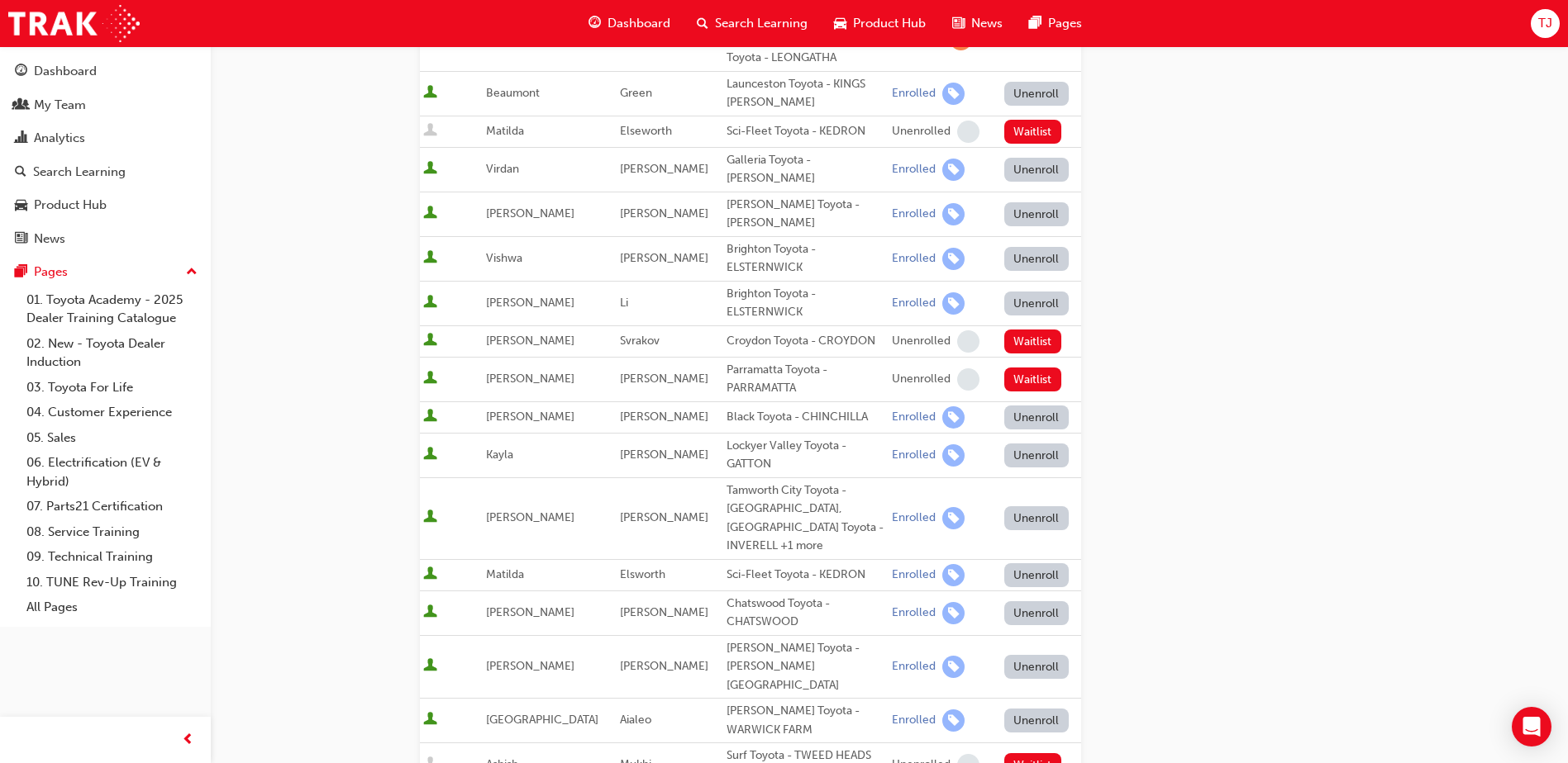
click at [527, 493] on td "[PERSON_NAME]" at bounding box center [549, 519] width 133 height 82
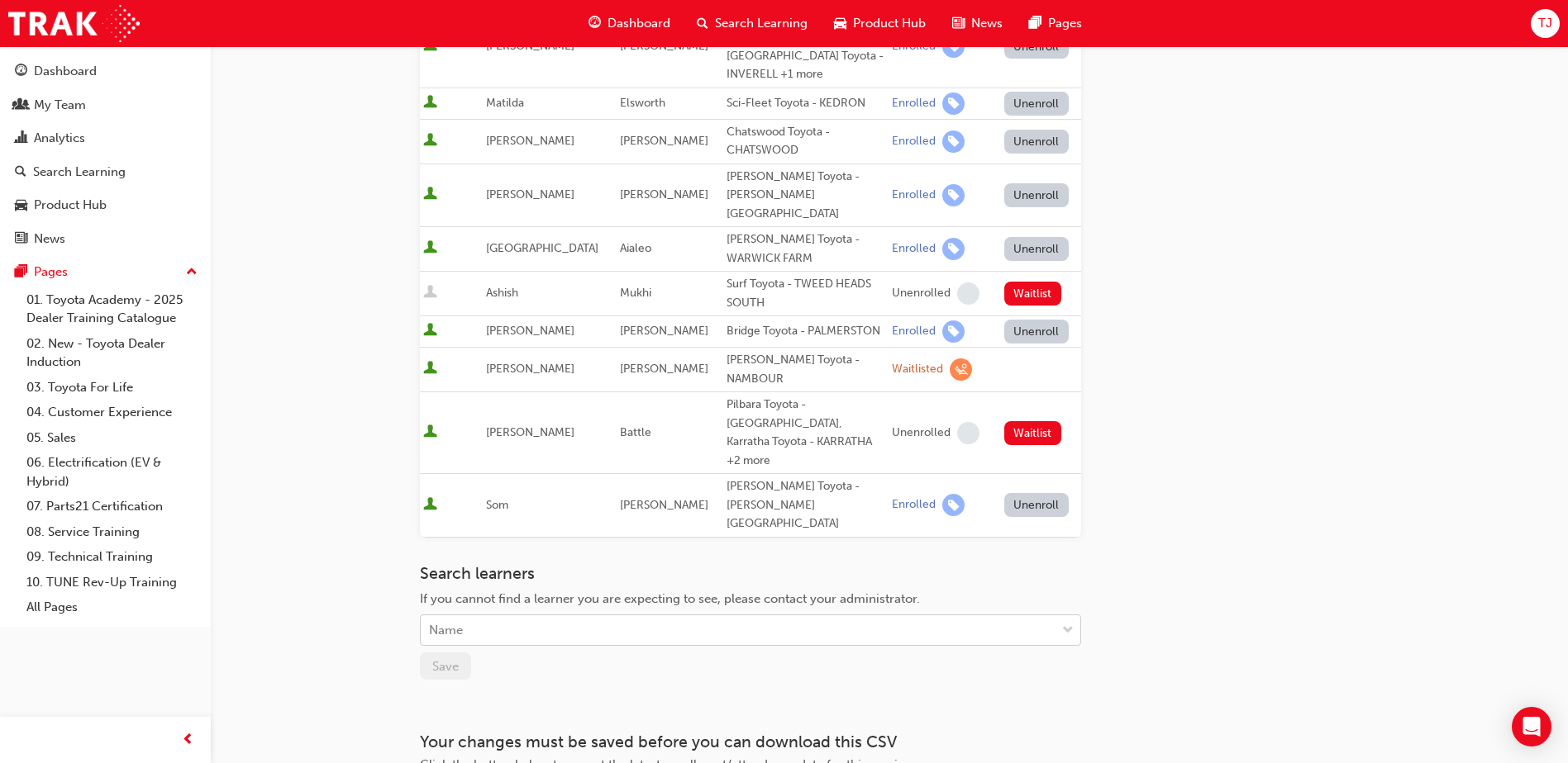
scroll to position [909, 0]
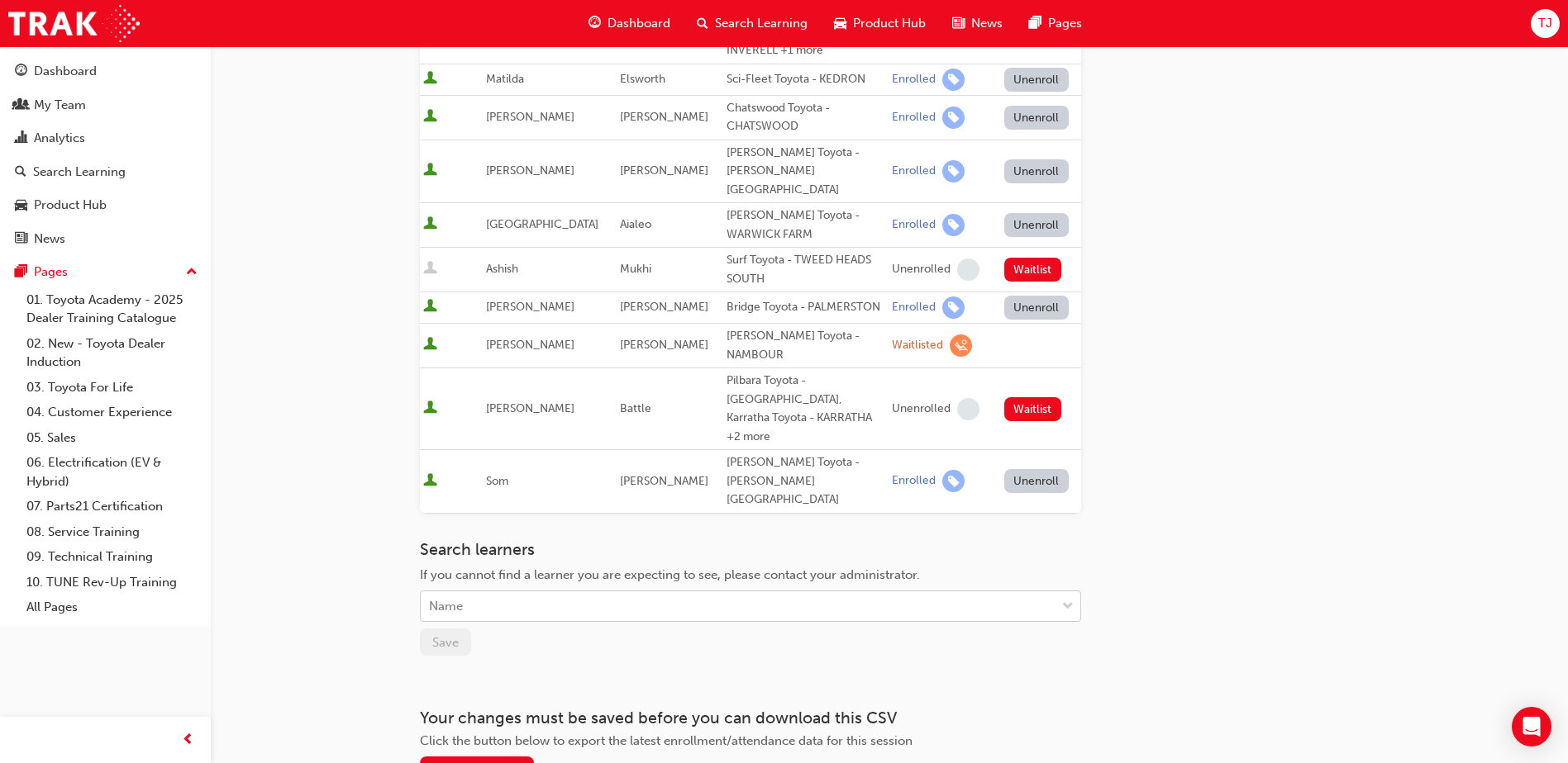
click at [491, 592] on div "Name" at bounding box center [738, 606] width 635 height 29
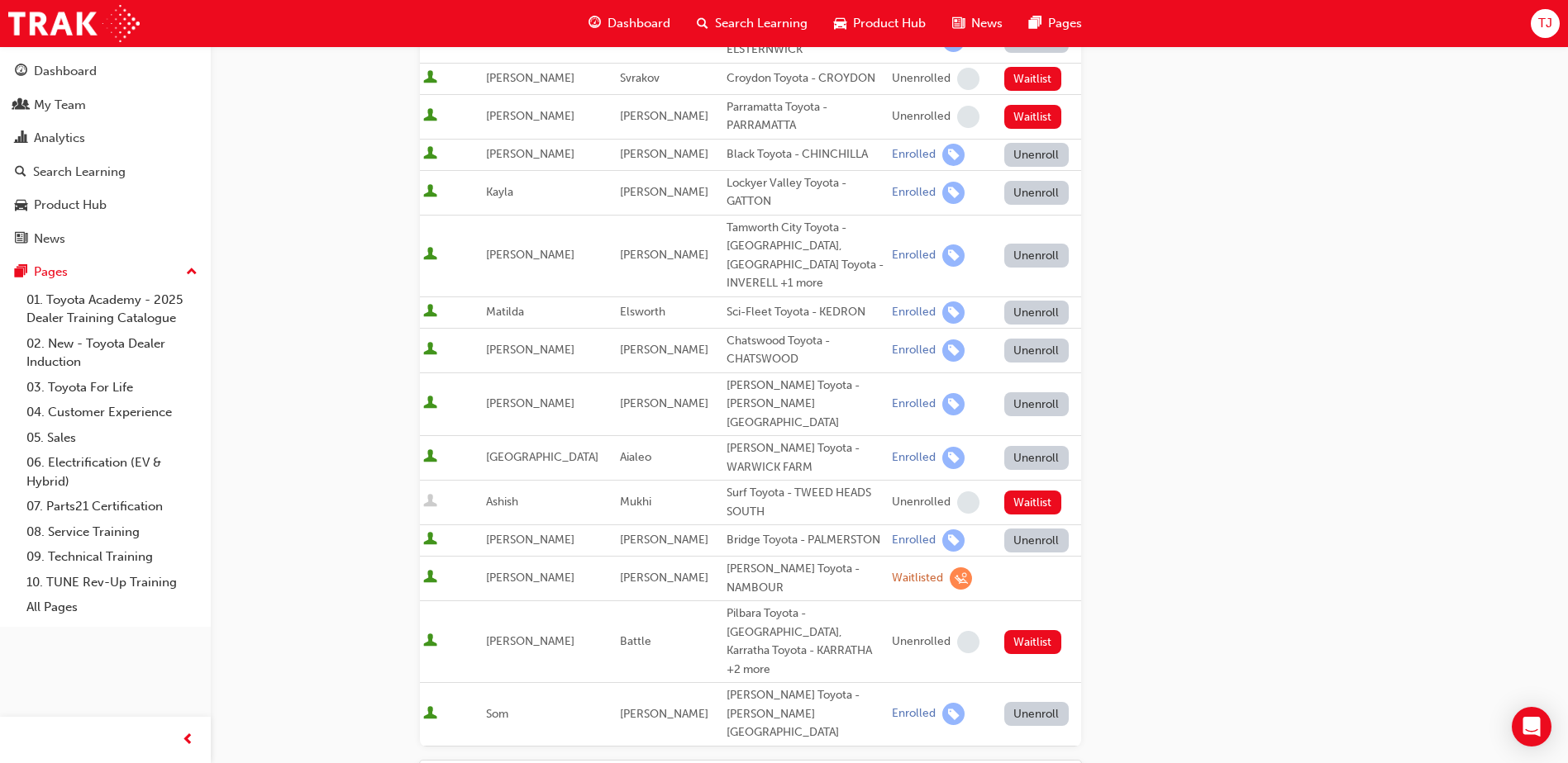
scroll to position [660, 0]
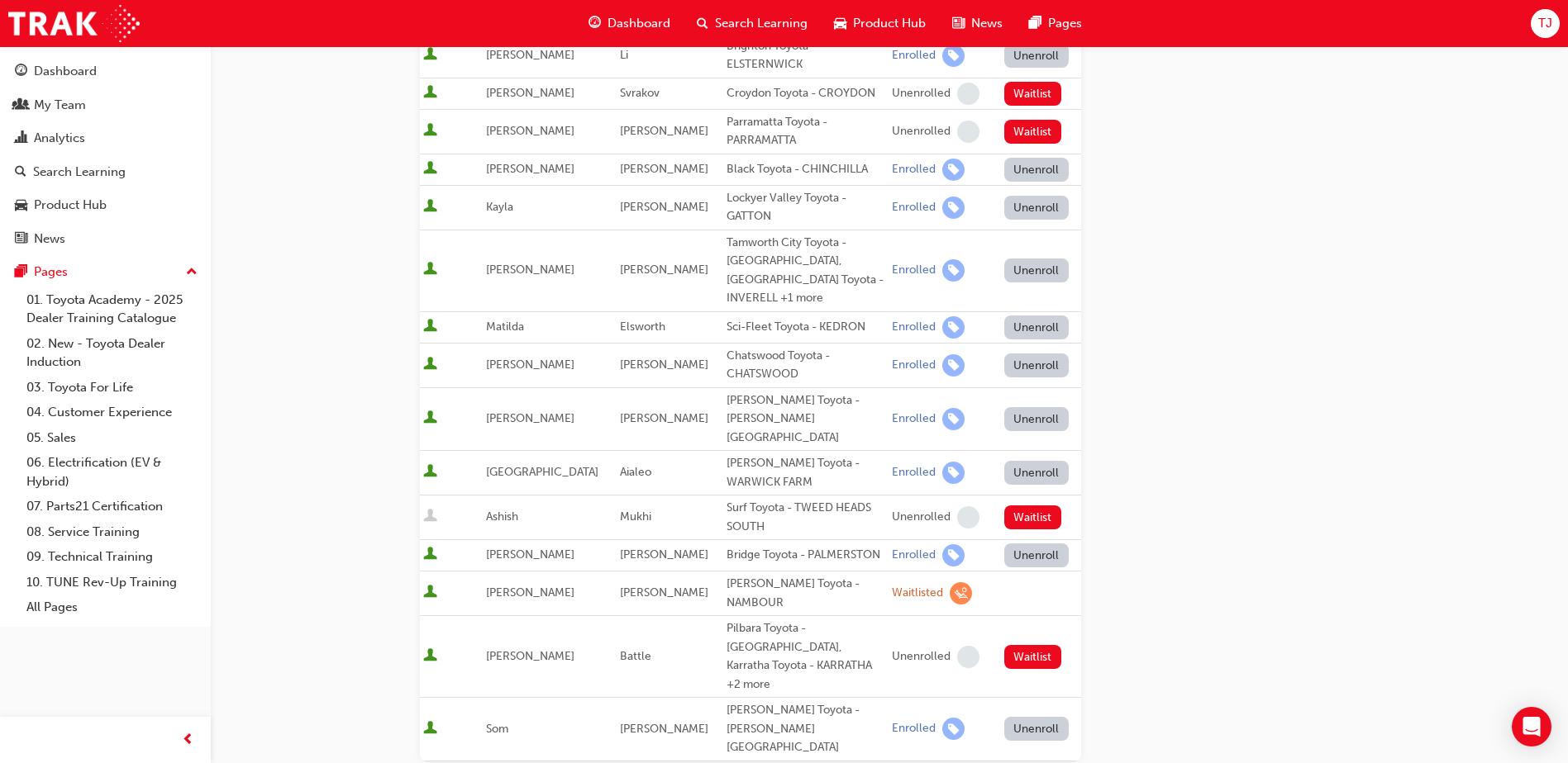
click at [1015, 258] on button "Unenroll" at bounding box center [1036, 271] width 64 height 24
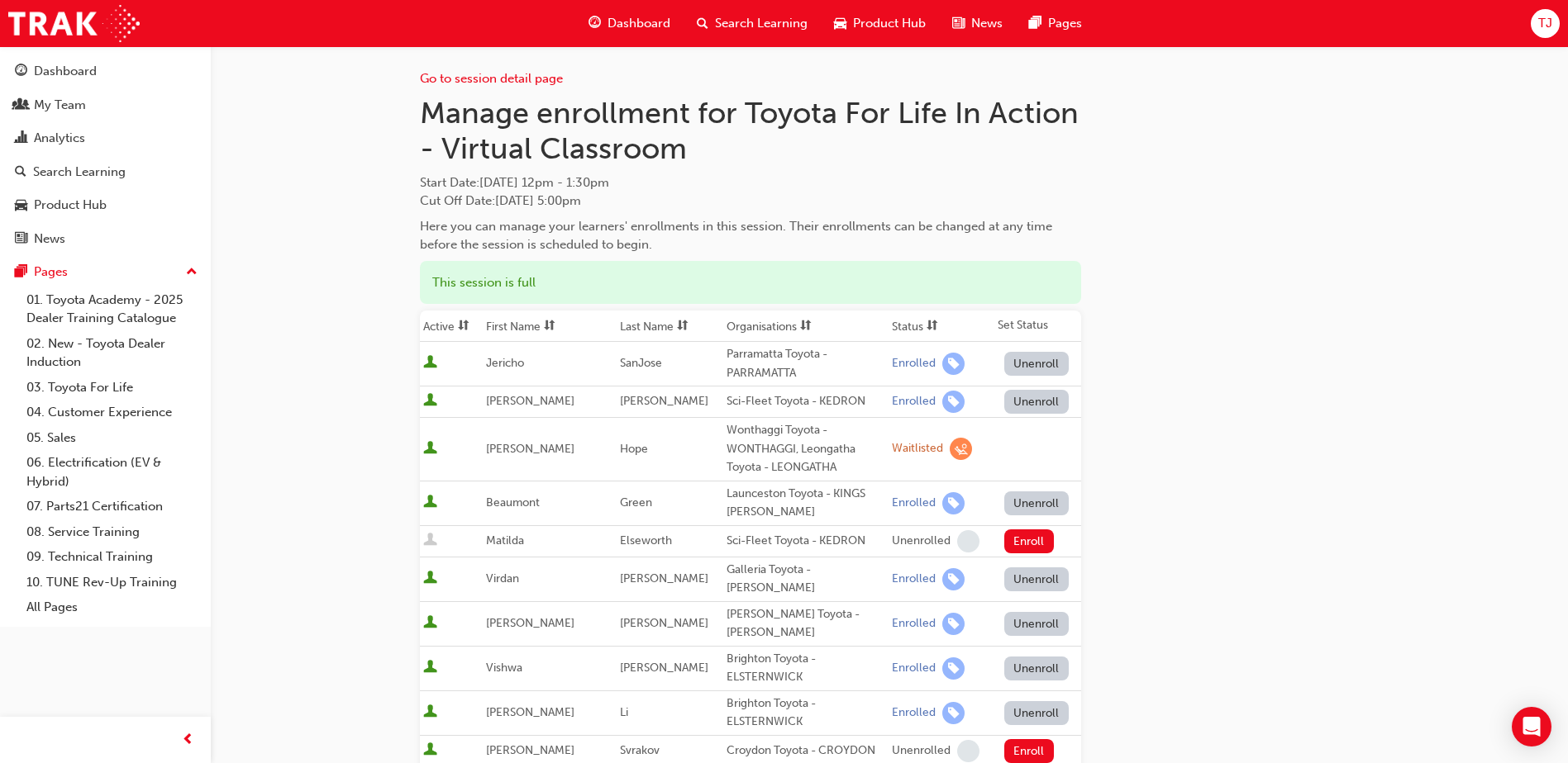
scroll to position [0, 0]
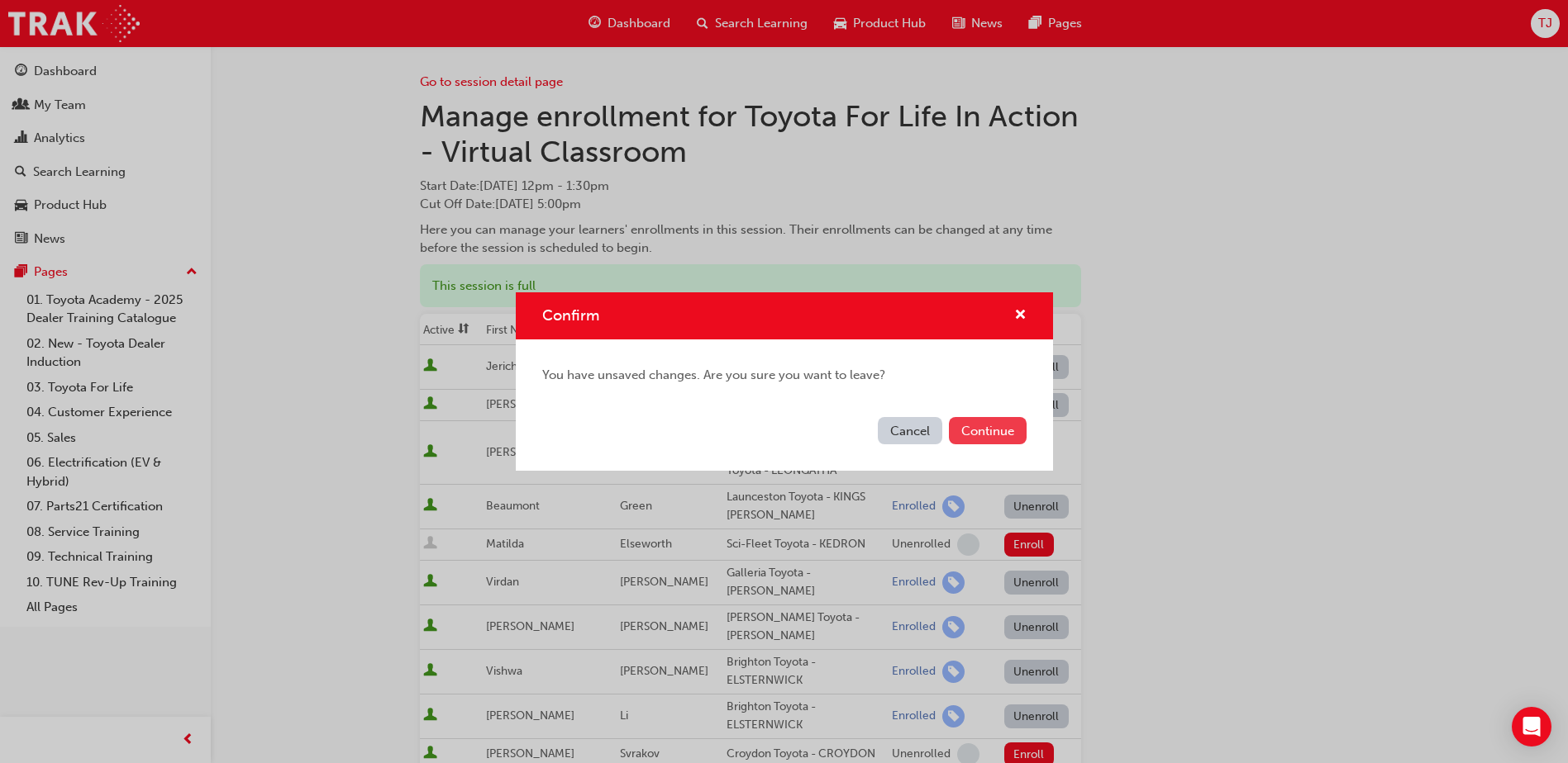
click at [991, 432] on button "Continue" at bounding box center [987, 430] width 77 height 27
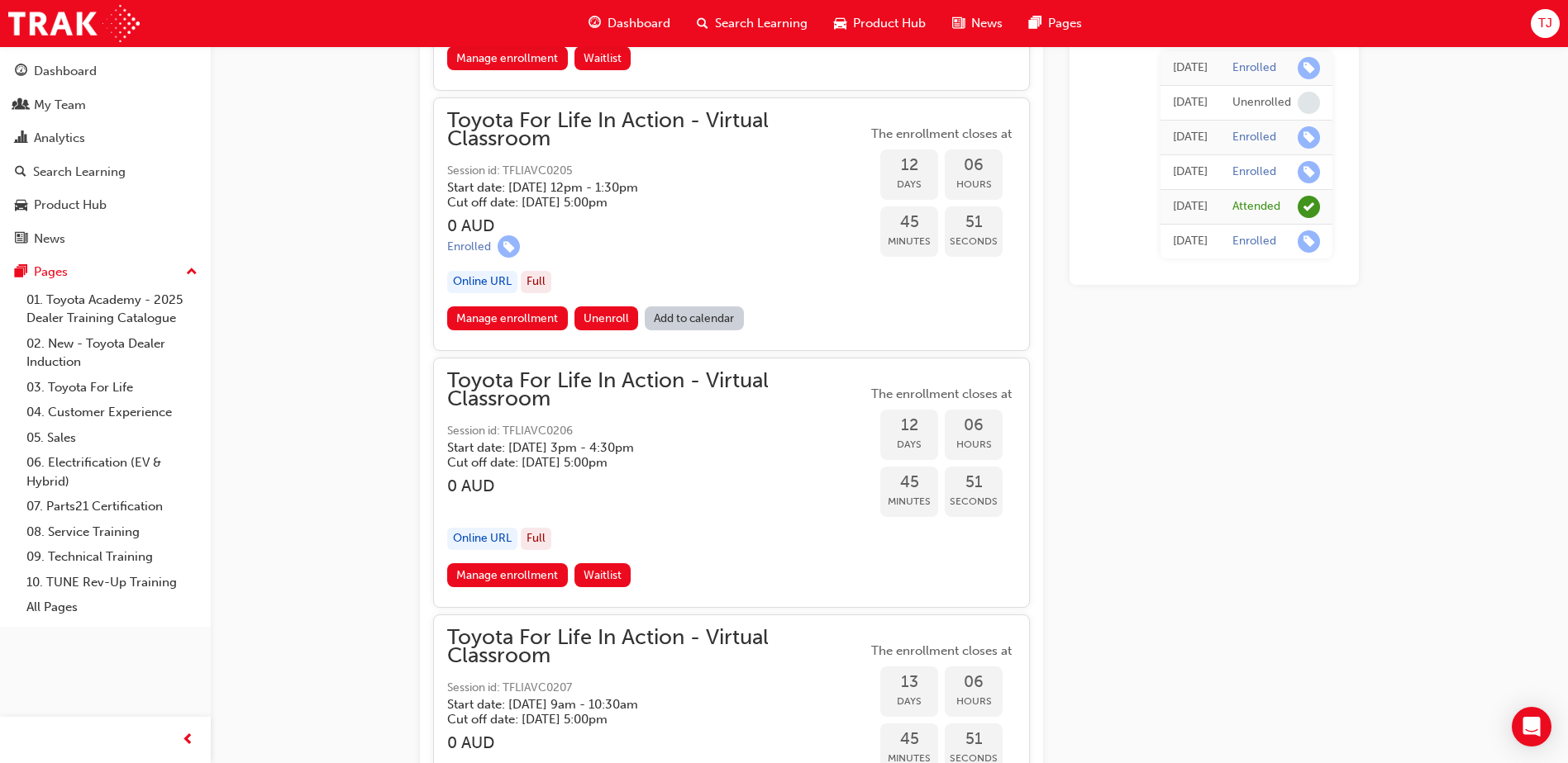
scroll to position [6871, 0]
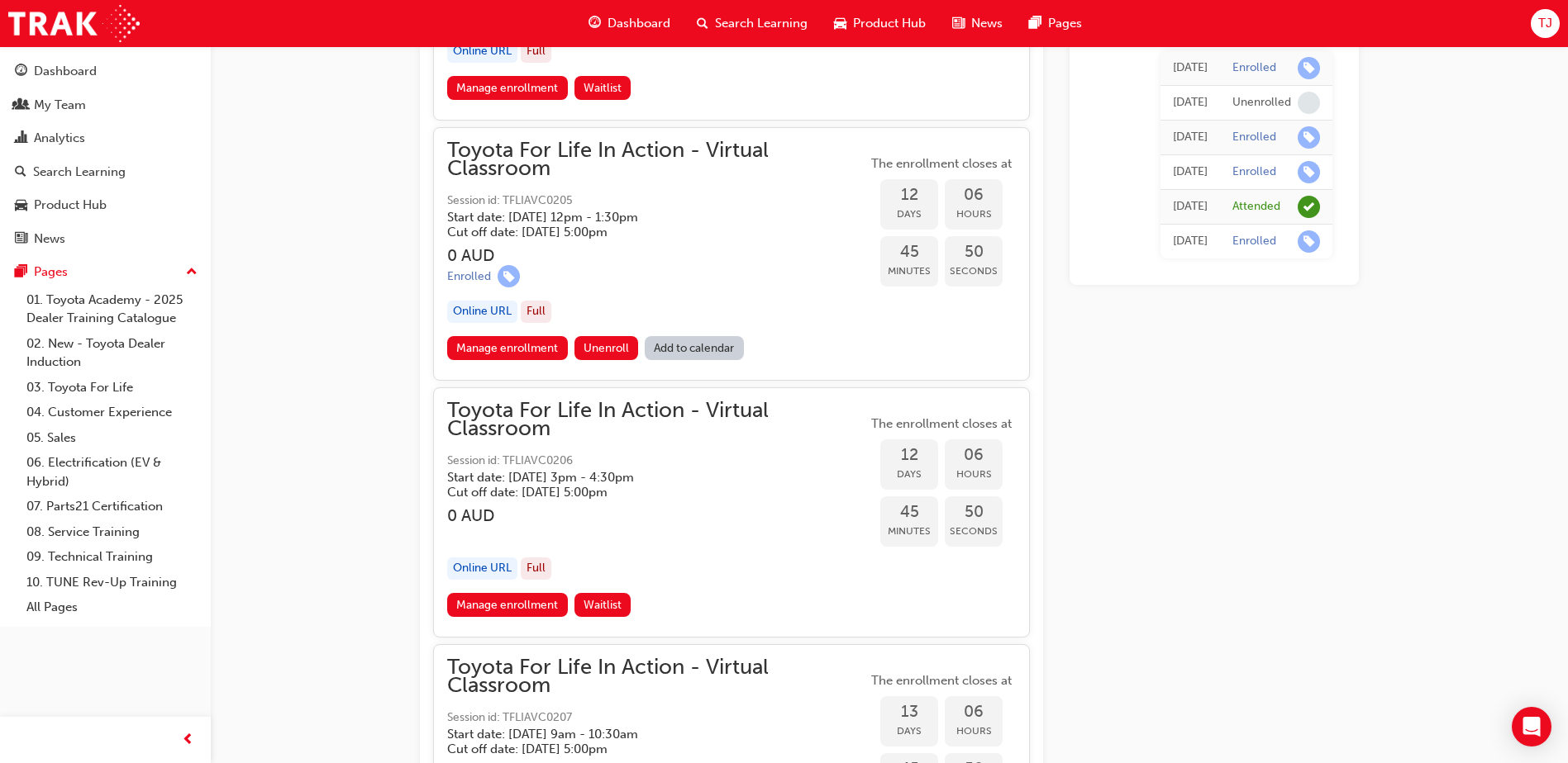
click at [603, 276] on div "Enrolled" at bounding box center [657, 276] width 420 height 22
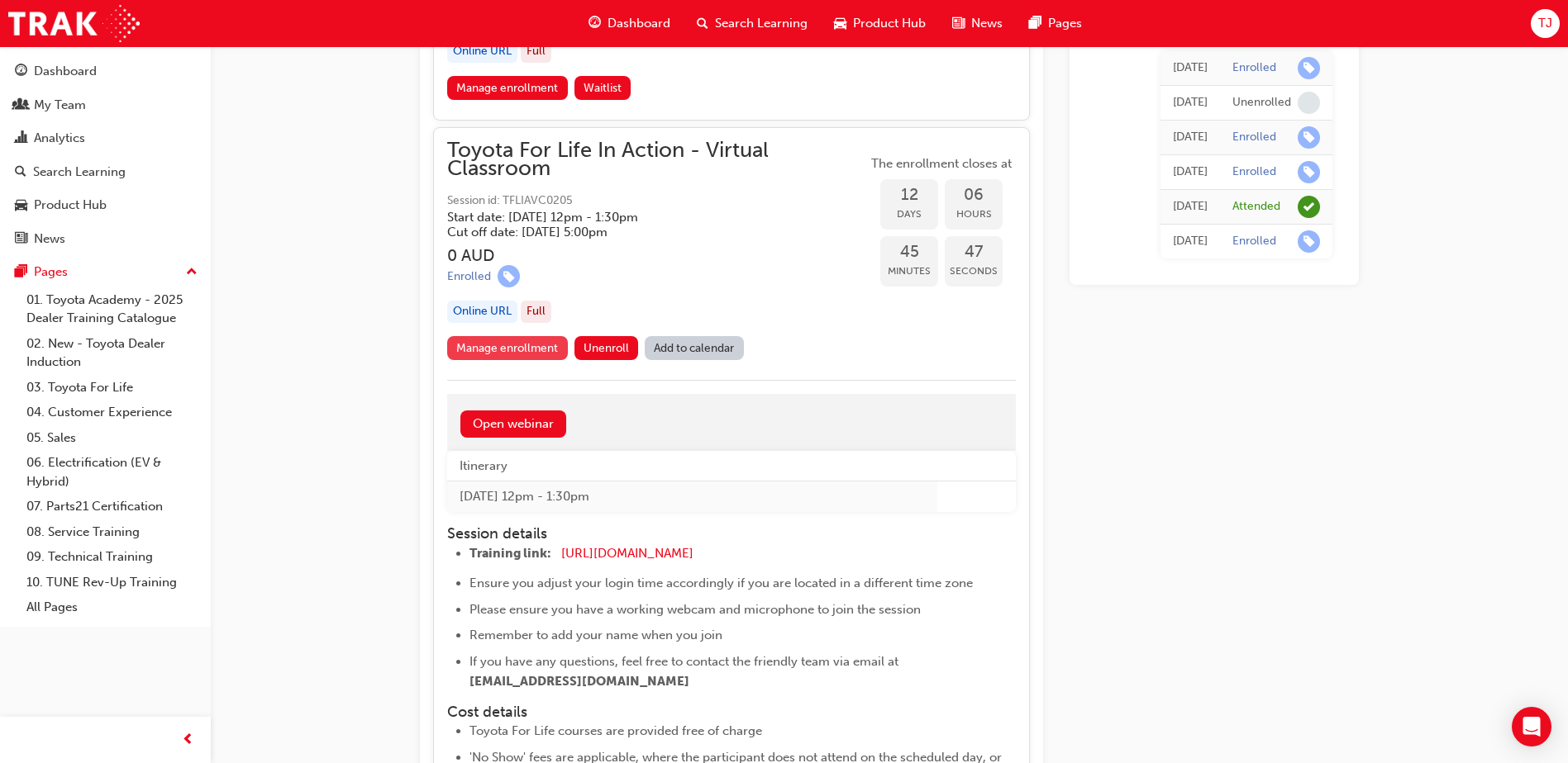
click at [506, 346] on link "Manage enrollment" at bounding box center [507, 348] width 120 height 24
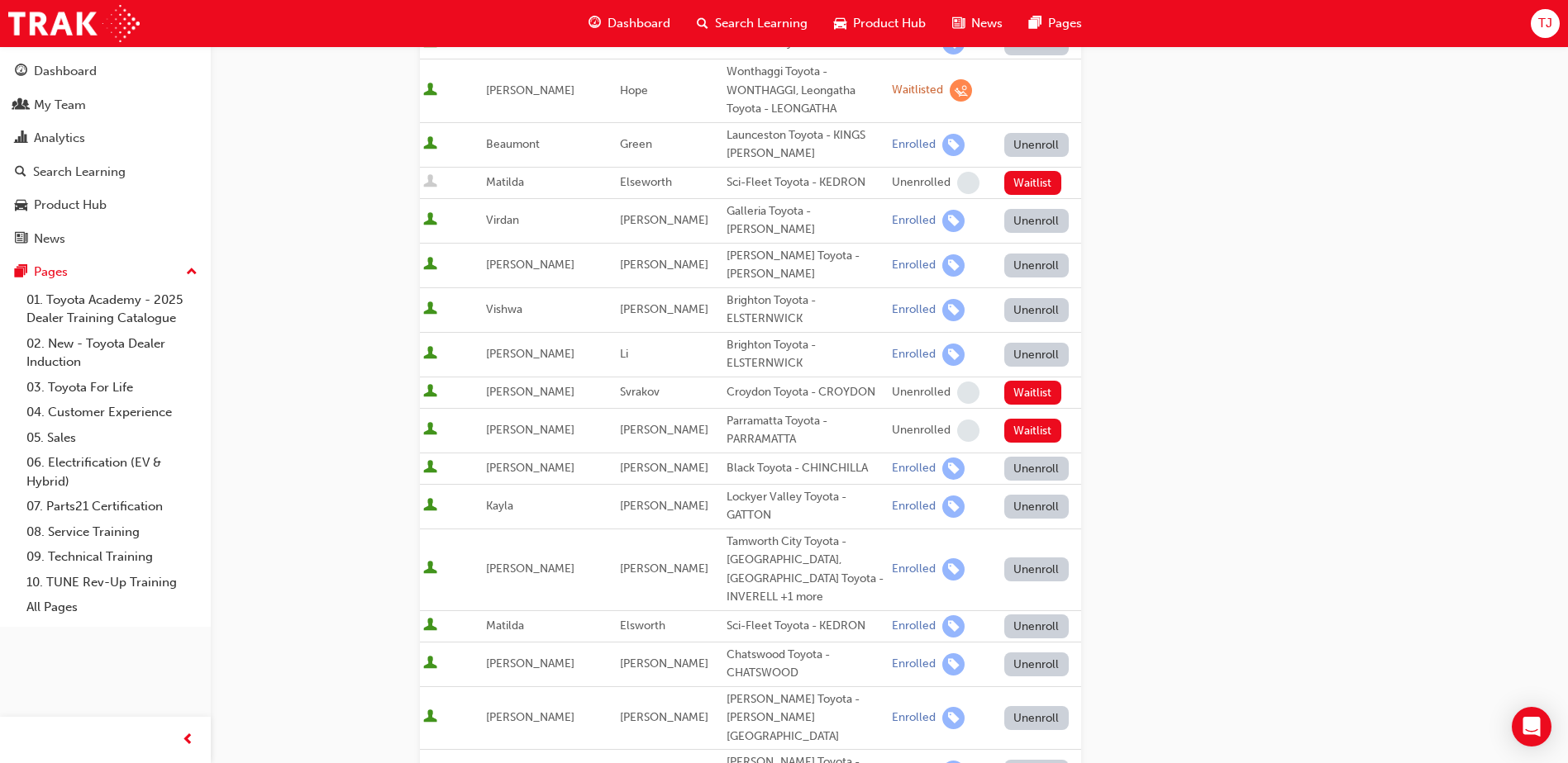
scroll to position [413, 0]
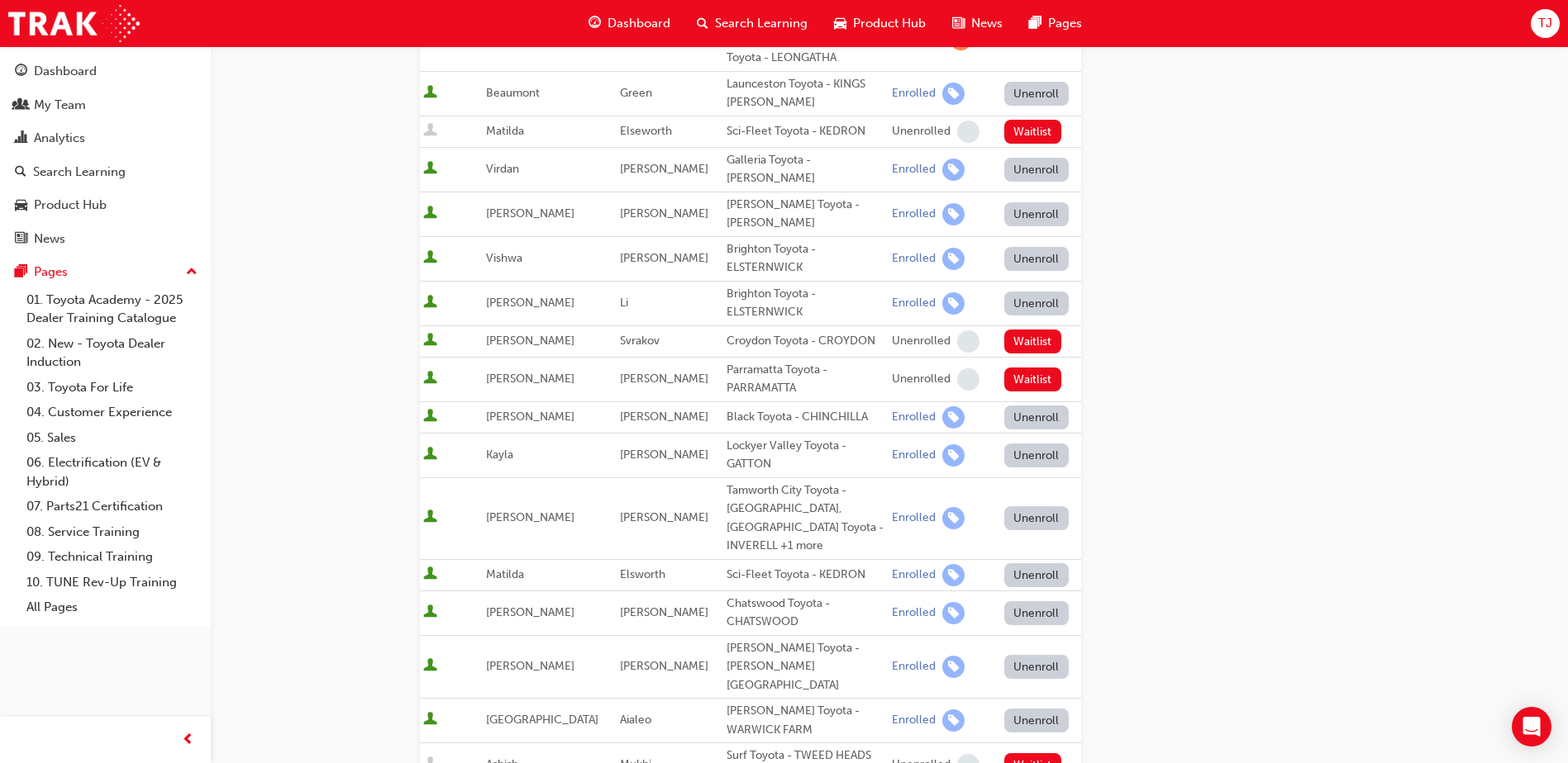
click at [1004, 506] on button "Unenroll" at bounding box center [1036, 519] width 64 height 24
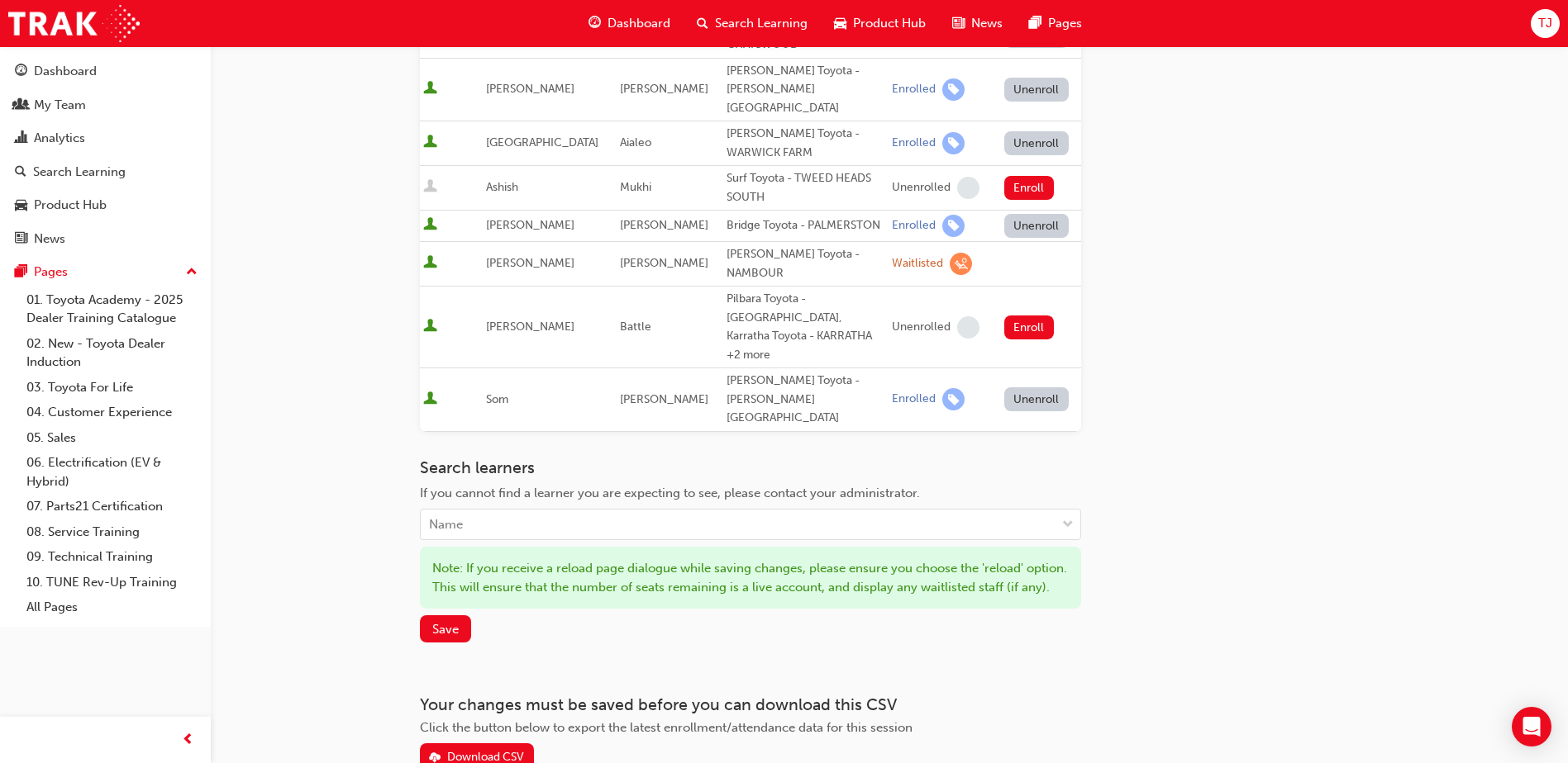
scroll to position [991, 0]
click at [454, 621] on span "Save" at bounding box center [445, 629] width 26 height 15
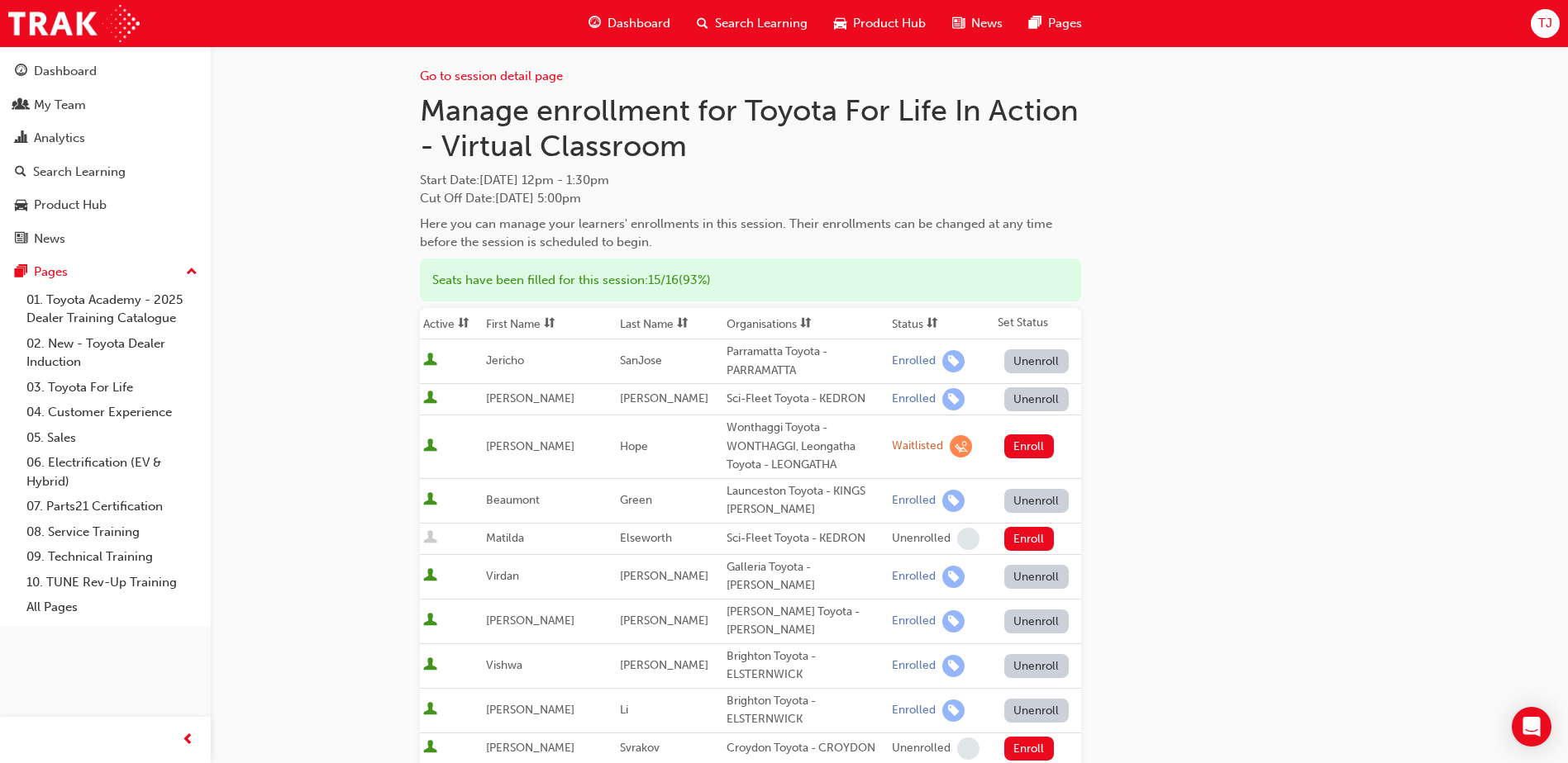
scroll to position [0, 0]
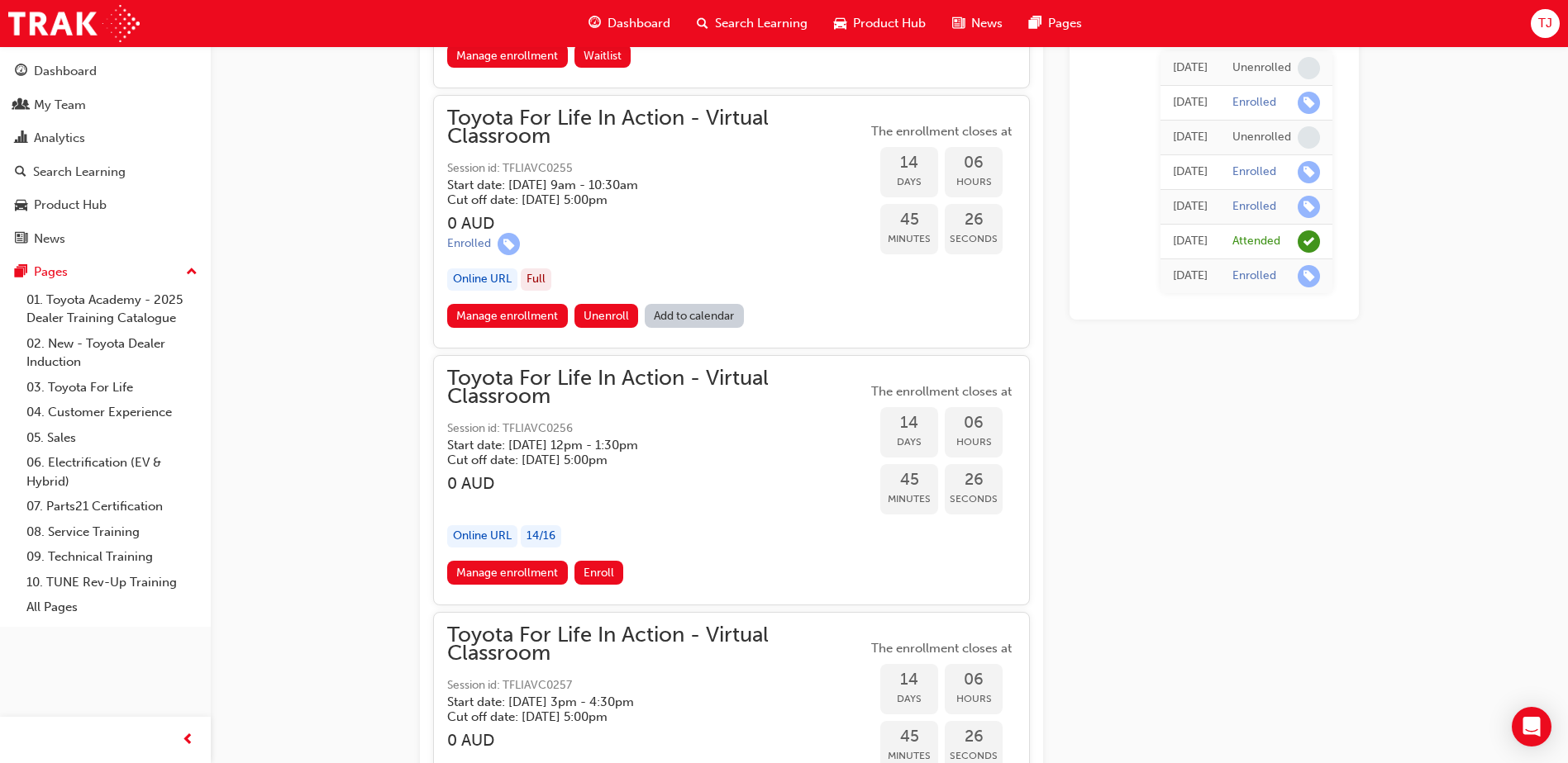
scroll to position [8192, 0]
click at [541, 571] on link "Manage enrollment" at bounding box center [507, 571] width 120 height 24
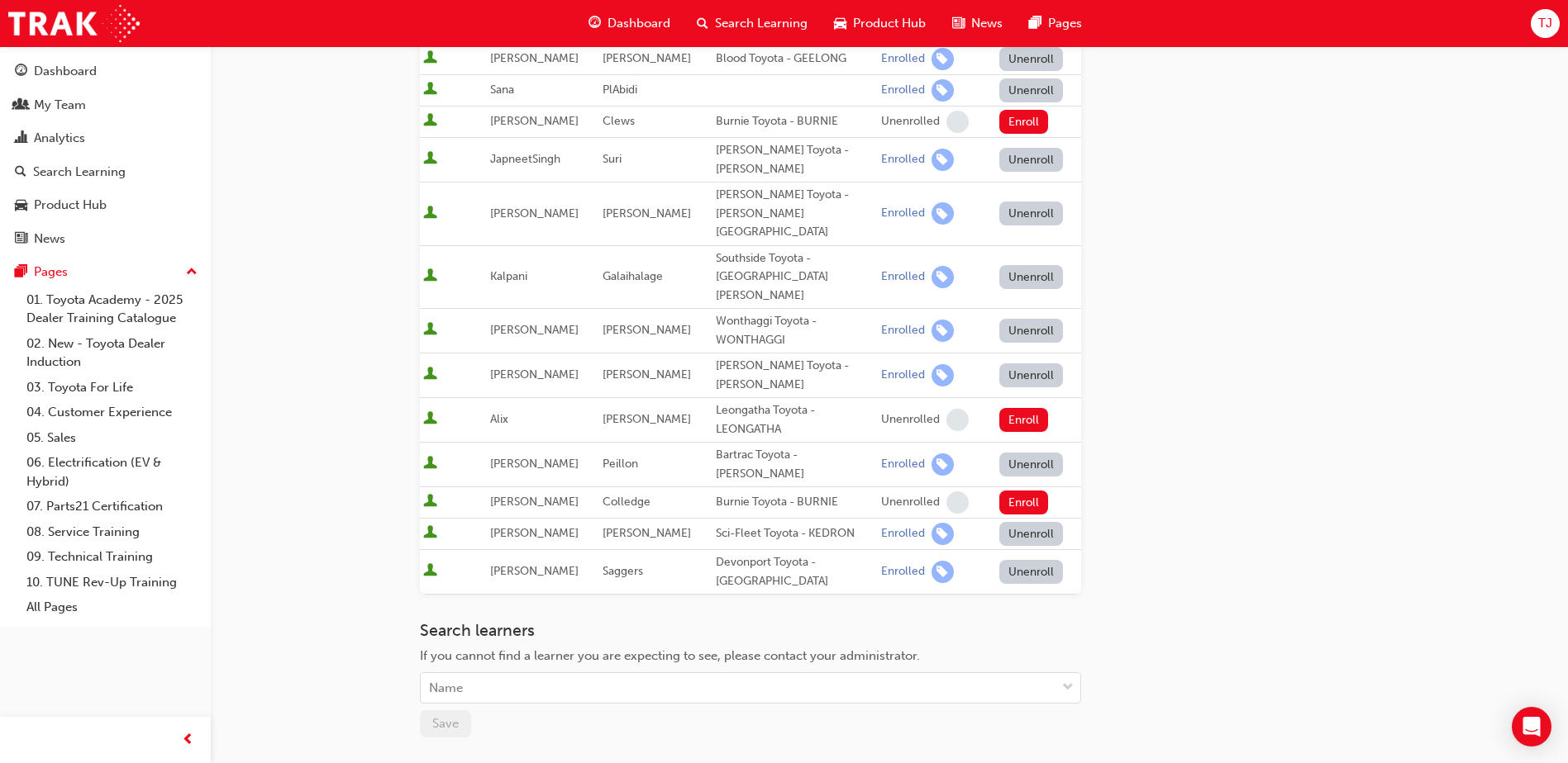
scroll to position [495, 0]
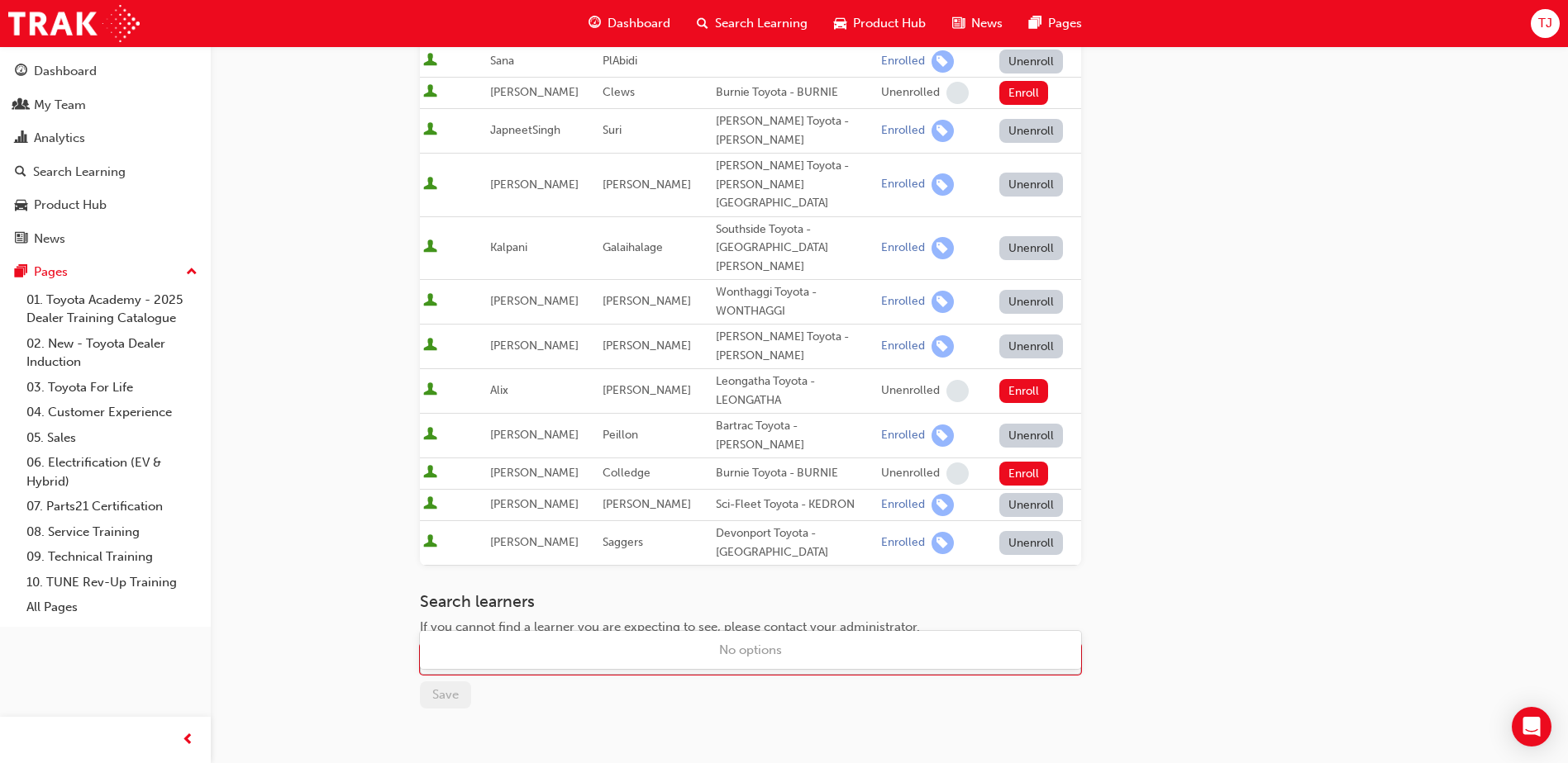
click at [482, 645] on div "Name" at bounding box center [738, 659] width 635 height 29
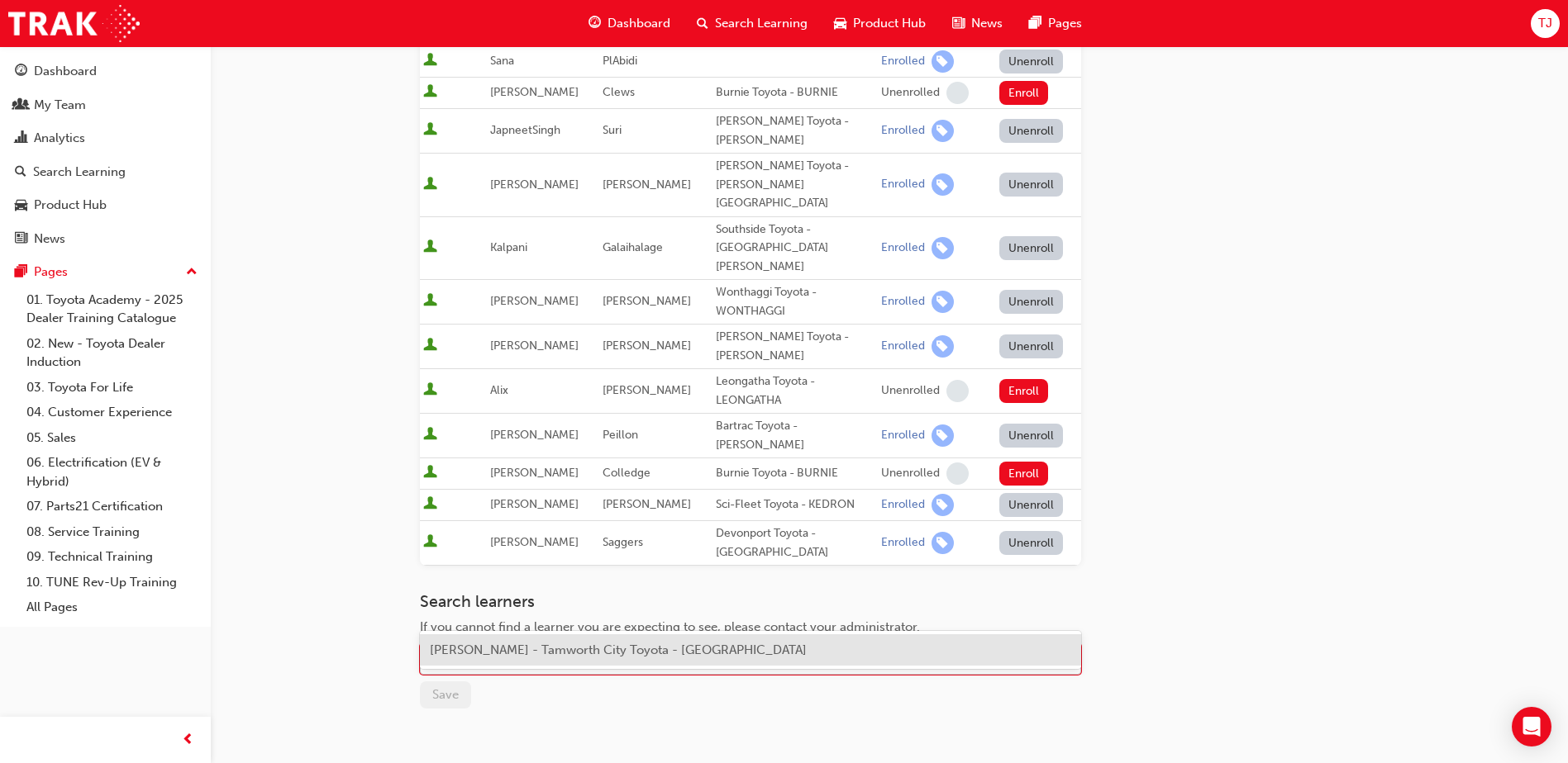
type input "Z"
type input "zac"
click at [523, 650] on span "[PERSON_NAME] - Tamworth City Toyota - [GEOGRAPHIC_DATA]" at bounding box center [618, 650] width 377 height 15
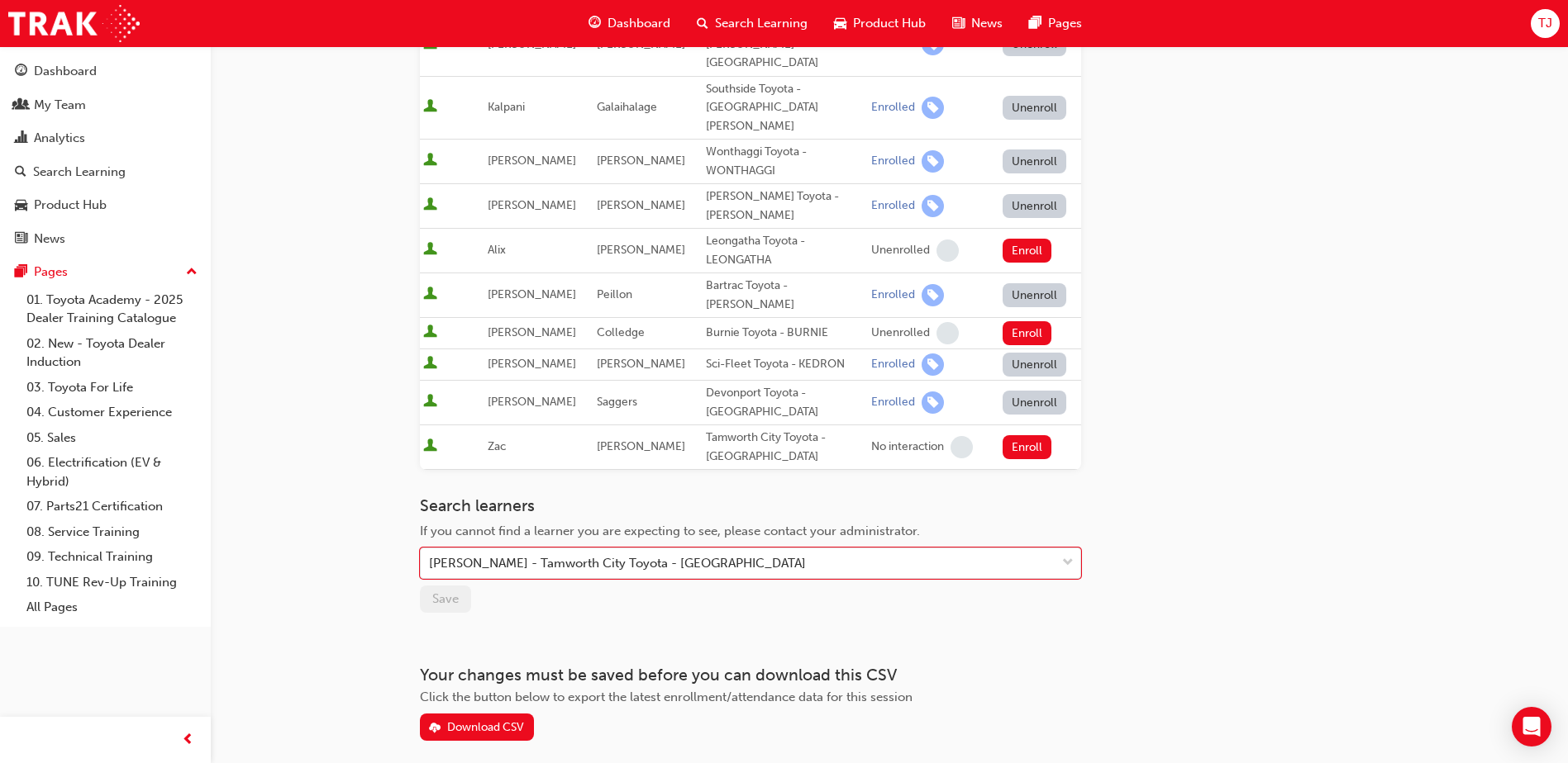
scroll to position [658, 0]
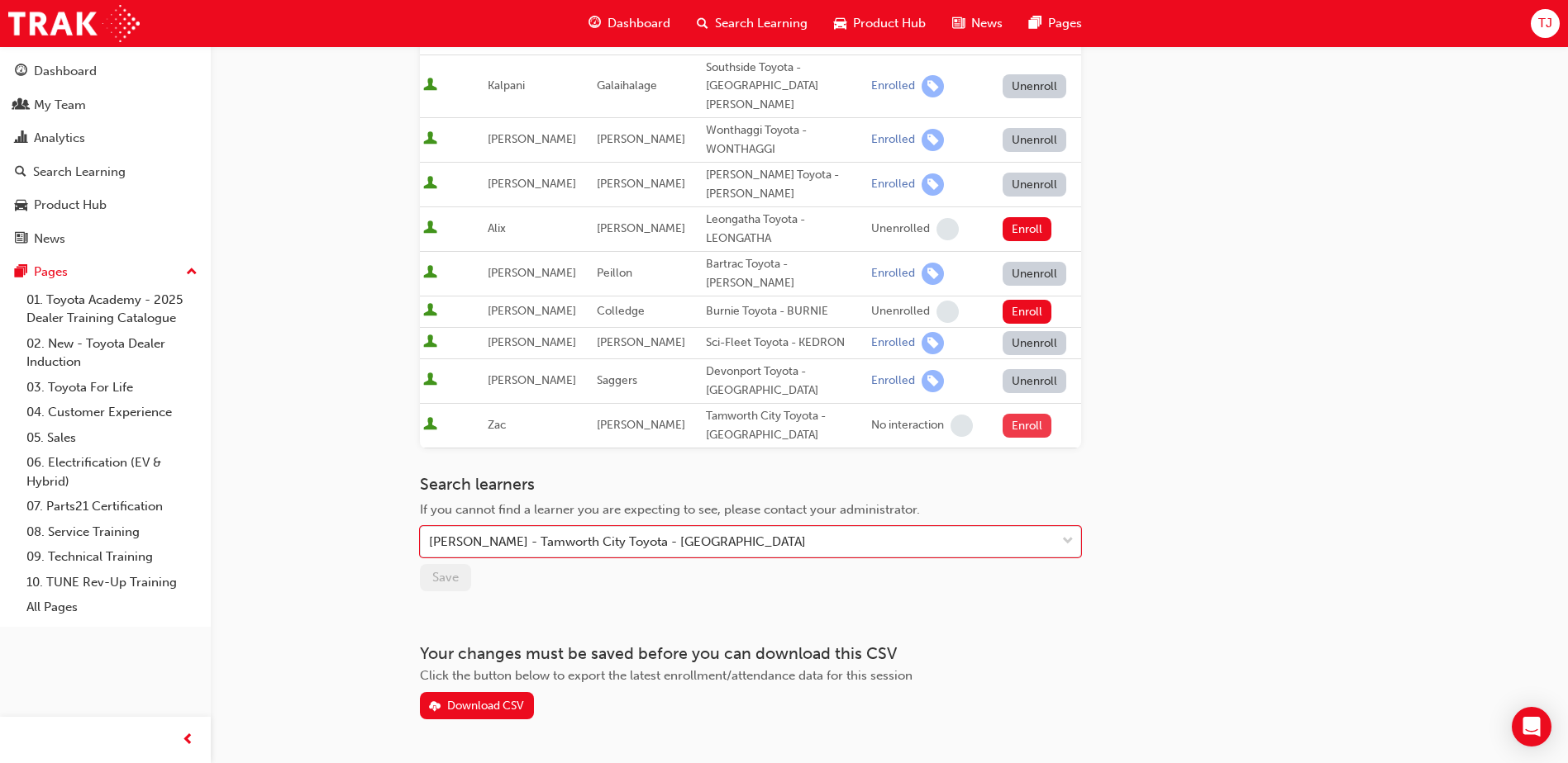
click at [1016, 414] on button "Enroll" at bounding box center [1027, 426] width 49 height 24
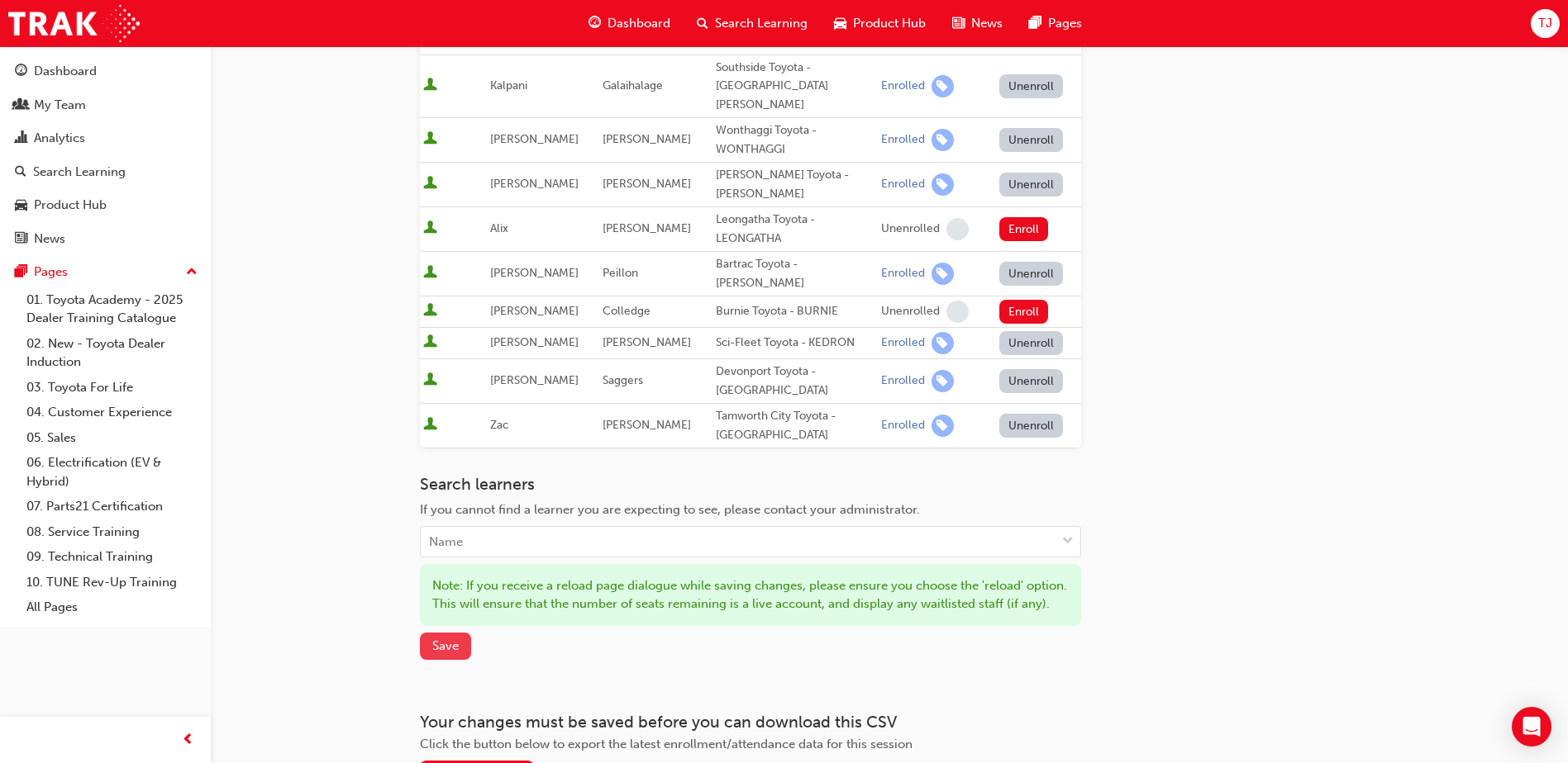
click at [451, 638] on span "Save" at bounding box center [445, 645] width 26 height 15
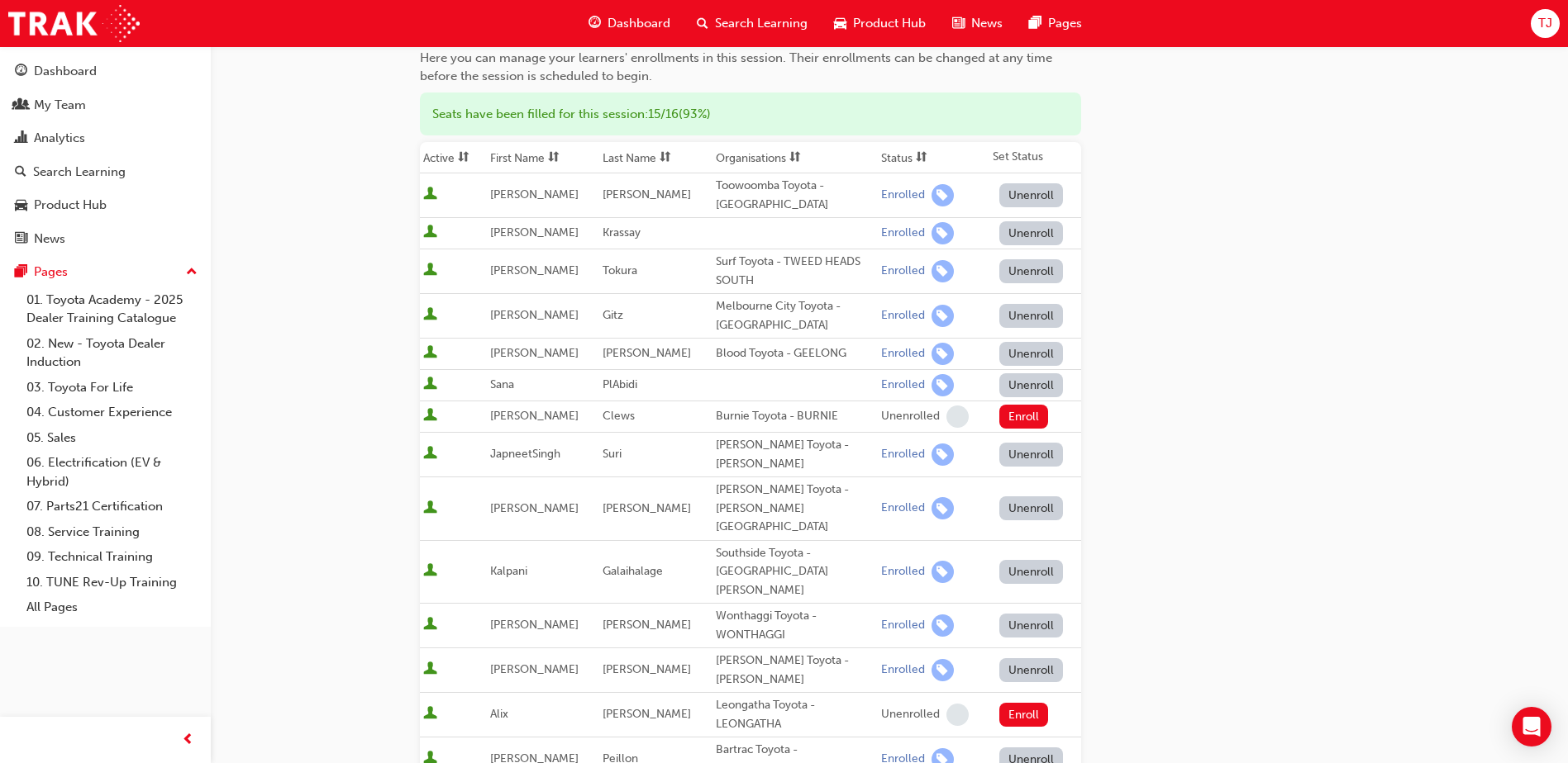
scroll to position [0, 0]
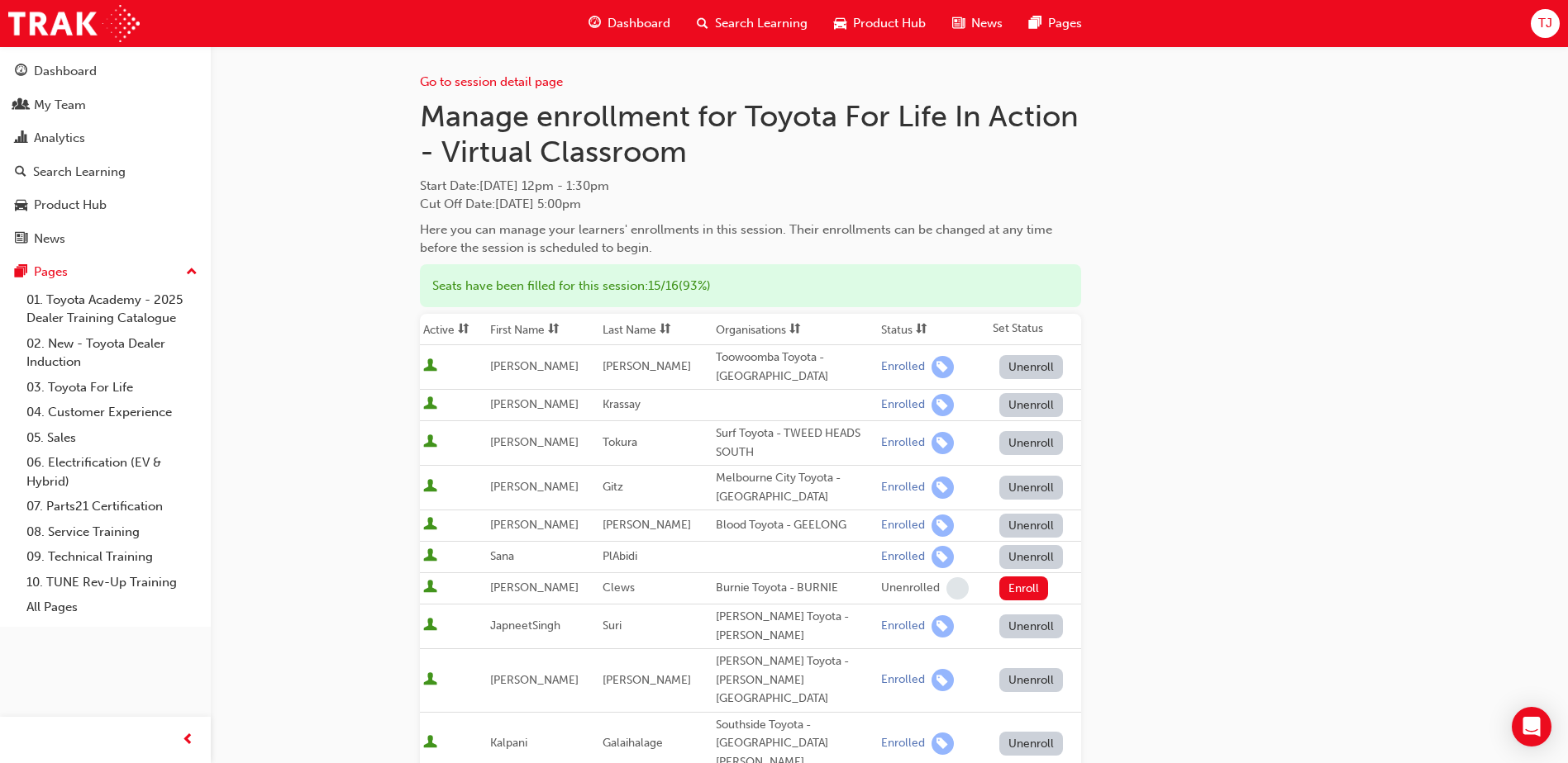
click at [1351, 298] on div "Go to session detail page Manage enrollment for Toyota For Life In Action - Vir…" at bounding box center [889, 712] width 939 height 1330
